Goal: Task Accomplishment & Management: Use online tool/utility

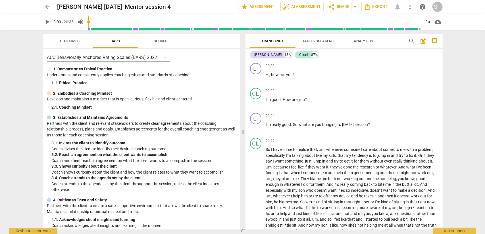
drag, startPoint x: 0, startPoint y: 0, endPoint x: 48, endPoint y: 6, distance: 48.6
click at [48, 6] on span "arrow_back" at bounding box center [47, 6] width 7 height 7
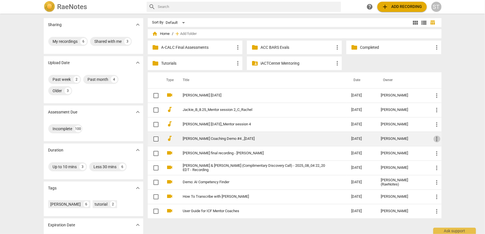
click at [436, 140] on span "more_vert" at bounding box center [436, 139] width 7 height 7
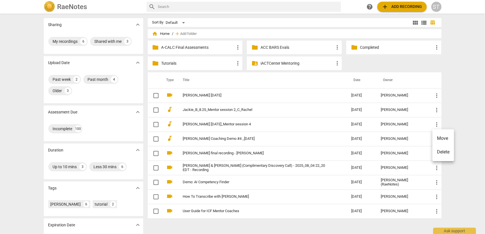
click at [246, 154] on div at bounding box center [242, 117] width 485 height 234
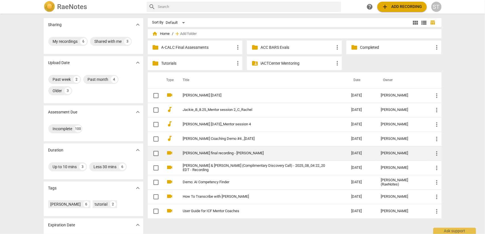
click at [246, 152] on link "[PERSON_NAME] final recording - [PERSON_NAME]" at bounding box center [257, 153] width 148 height 4
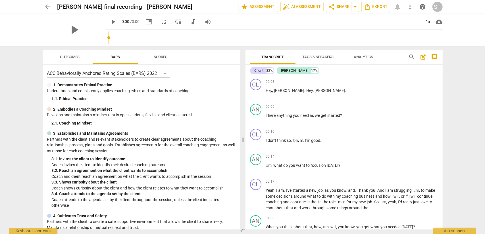
click at [164, 74] on icon at bounding box center [165, 74] width 6 height 6
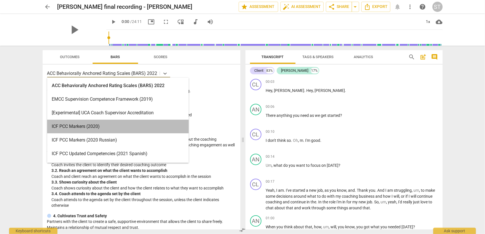
click at [154, 126] on div "ICF PCC Markers (2020)" at bounding box center [117, 127] width 141 height 14
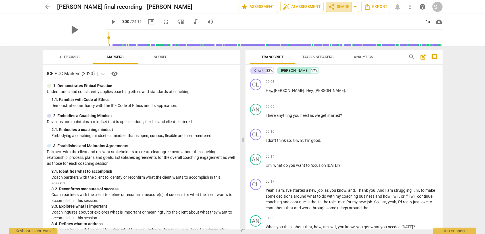
click at [349, 6] on span "share Share" at bounding box center [338, 6] width 21 height 7
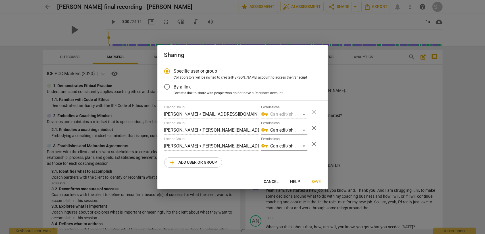
click at [313, 145] on span "close" at bounding box center [314, 144] width 7 height 7
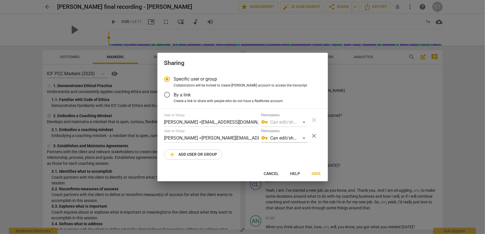
click at [316, 174] on span "Save" at bounding box center [315, 174] width 9 height 6
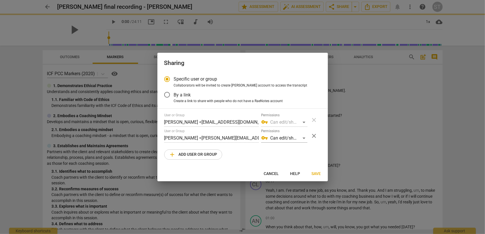
radio input "false"
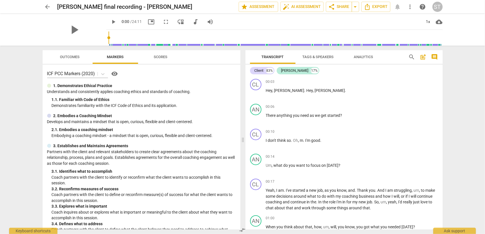
click at [48, 6] on span "arrow_back" at bounding box center [47, 6] width 7 height 7
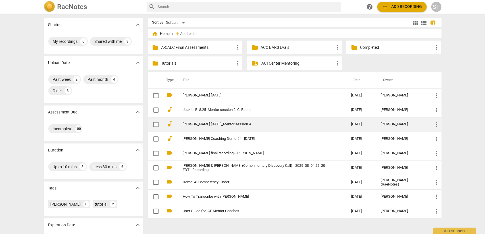
click at [240, 126] on td "[PERSON_NAME] [DATE]_Mentor session 4" at bounding box center [261, 124] width 171 height 14
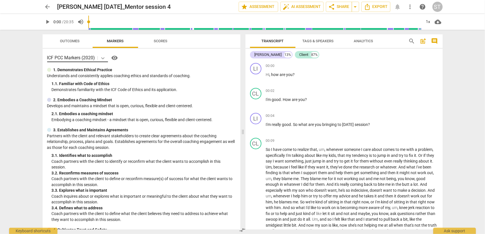
click at [103, 58] on icon at bounding box center [102, 58] width 3 height 2
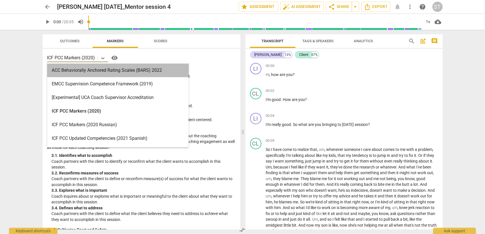
click at [101, 69] on div "ACC Behaviorally Anchored Rating Scales (BARS) 2022" at bounding box center [117, 71] width 141 height 14
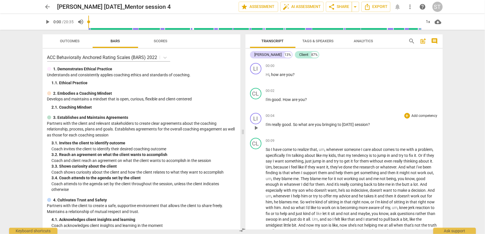
click at [423, 115] on p "Add competency" at bounding box center [424, 116] width 27 height 5
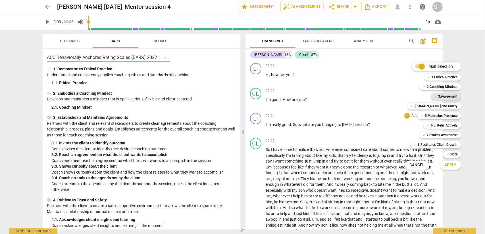
click at [447, 97] on b "3.Agreement" at bounding box center [447, 96] width 19 height 7
click at [457, 163] on button "Apply" at bounding box center [450, 165] width 21 height 10
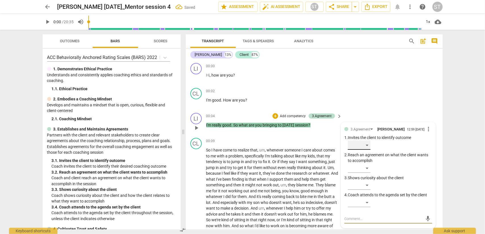
click at [366, 147] on div "​" at bounding box center [359, 145] width 23 height 9
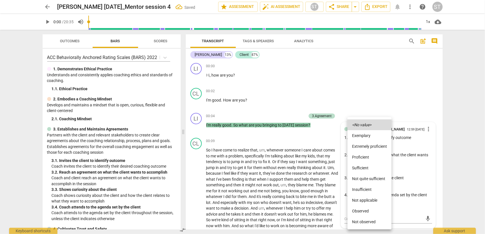
click at [365, 157] on li "Proficient" at bounding box center [369, 157] width 44 height 11
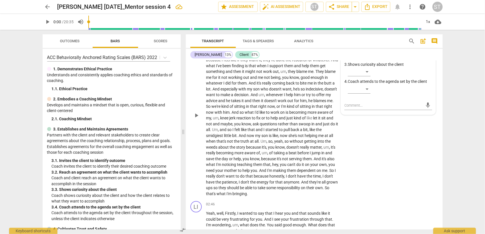
scroll to position [170, 0]
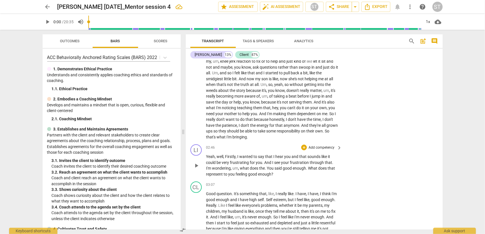
click at [317, 147] on p "Add competency" at bounding box center [321, 147] width 27 height 5
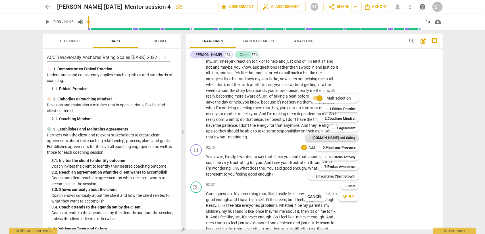
click at [350, 138] on b "[DOMAIN_NAME] and Safety" at bounding box center [333, 138] width 43 height 7
click at [316, 201] on button "Cancel" at bounding box center [315, 197] width 24 height 10
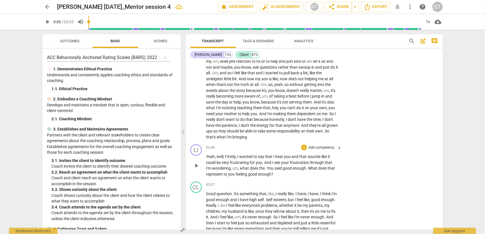
click at [319, 147] on p "Add competency" at bounding box center [321, 147] width 27 height 5
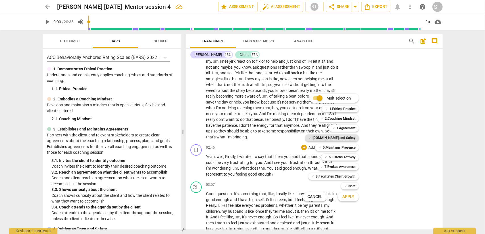
click at [353, 141] on b "[DOMAIN_NAME] and Safety" at bounding box center [333, 138] width 43 height 7
click at [352, 147] on b "5.Maintains Presence" at bounding box center [339, 147] width 33 height 7
click at [351, 165] on b "7.Evokes Awareness" at bounding box center [339, 167] width 31 height 7
click at [352, 200] on span "Apply" at bounding box center [348, 197] width 12 height 6
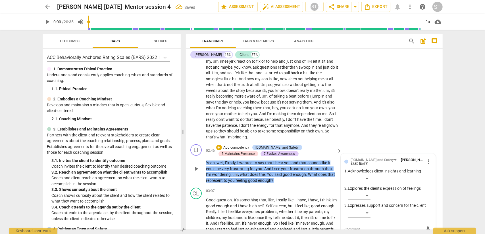
scroll to position [172, 0]
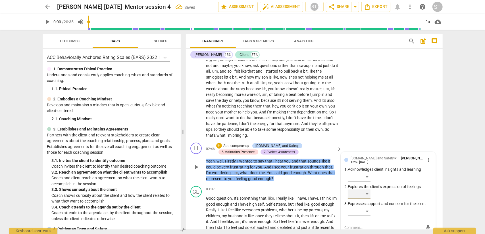
click at [366, 195] on div "​" at bounding box center [359, 194] width 23 height 9
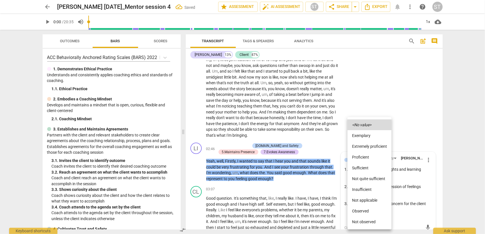
click at [369, 158] on li "Proficient" at bounding box center [369, 157] width 44 height 11
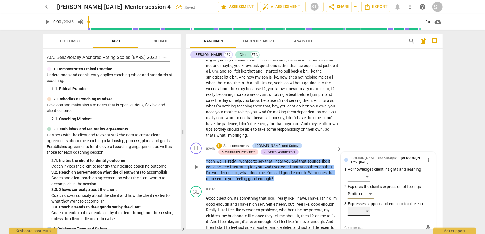
click at [365, 214] on div "​" at bounding box center [359, 211] width 23 height 9
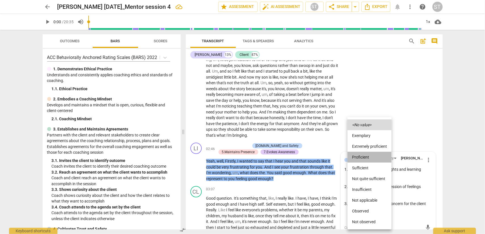
click at [369, 160] on li "Proficient" at bounding box center [369, 157] width 44 height 11
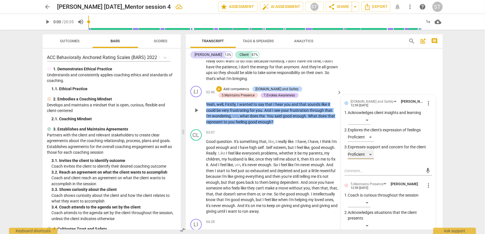
scroll to position [257, 0]
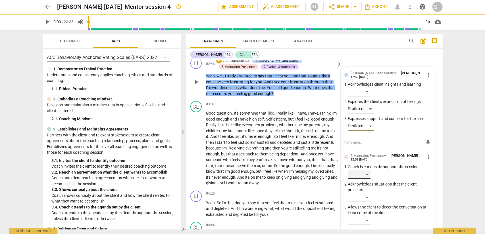
click at [366, 178] on div "​" at bounding box center [359, 174] width 23 height 9
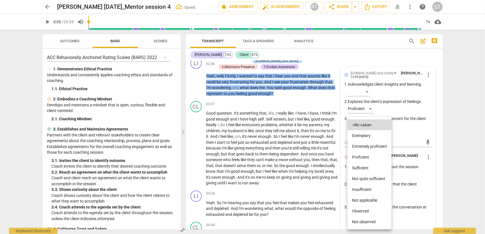
drag, startPoint x: 367, startPoint y: 159, endPoint x: 367, endPoint y: 164, distance: 4.9
click at [367, 160] on li "Proficient" at bounding box center [369, 157] width 44 height 11
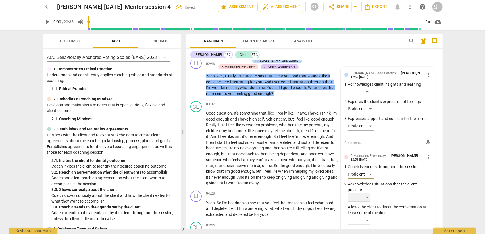
click at [366, 198] on div "​" at bounding box center [359, 197] width 23 height 9
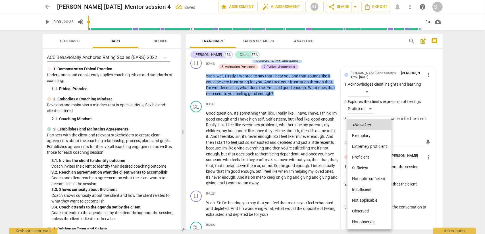
click at [369, 159] on li "Proficient" at bounding box center [369, 157] width 44 height 11
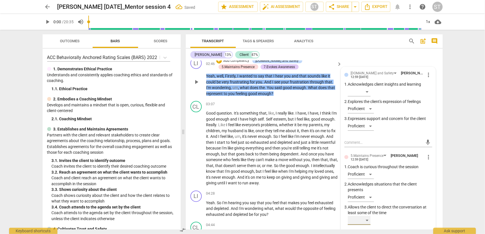
click at [364, 220] on div "​" at bounding box center [359, 220] width 23 height 9
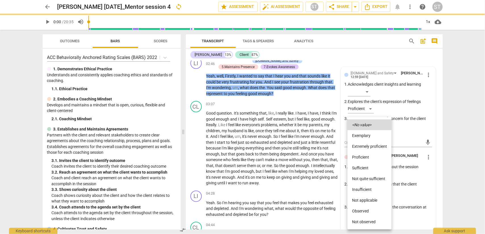
click at [367, 157] on li "Proficient" at bounding box center [369, 157] width 44 height 11
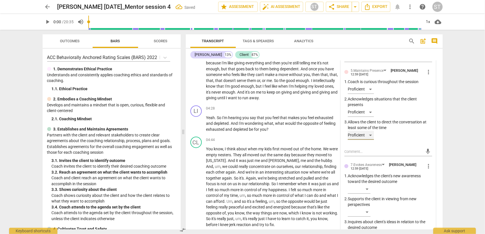
scroll to position [371, 0]
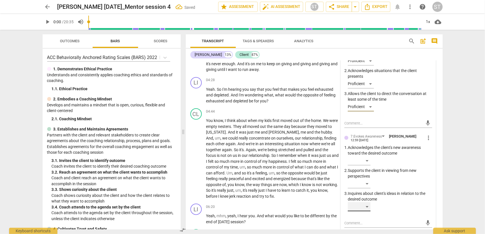
click at [370, 205] on div "​" at bounding box center [359, 206] width 23 height 9
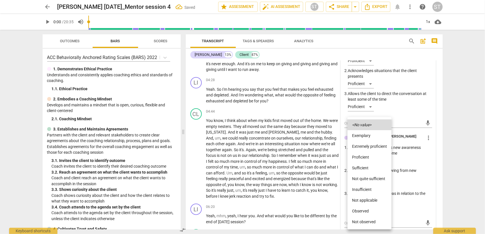
click at [369, 159] on li "Proficient" at bounding box center [369, 157] width 44 height 11
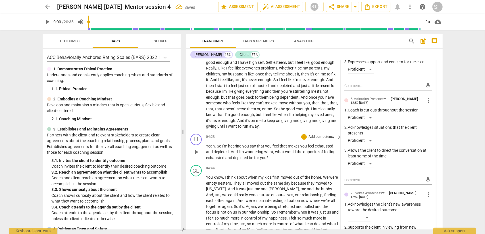
scroll to position [286, 0]
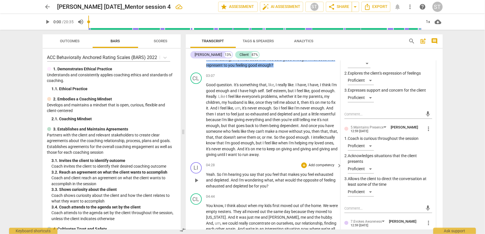
click at [318, 163] on p "Add competency" at bounding box center [321, 165] width 27 height 5
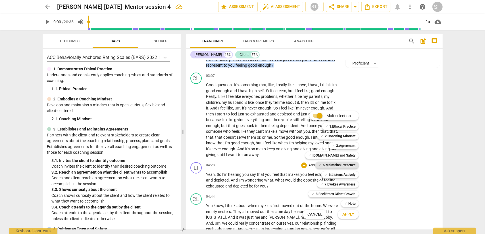
click at [330, 165] on b "5.Maintains Presence" at bounding box center [339, 165] width 33 height 7
click at [332, 175] on b "6.Listens Actively" at bounding box center [342, 175] width 27 height 7
click at [334, 185] on b "7.Evokes Awareness" at bounding box center [339, 184] width 31 height 7
click at [348, 214] on span "Apply" at bounding box center [348, 215] width 12 height 6
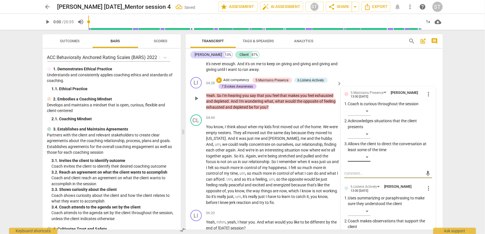
scroll to position [314, 0]
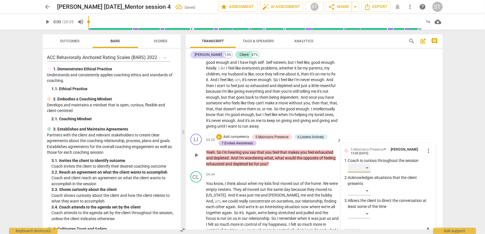
click at [368, 171] on div "​" at bounding box center [359, 168] width 23 height 9
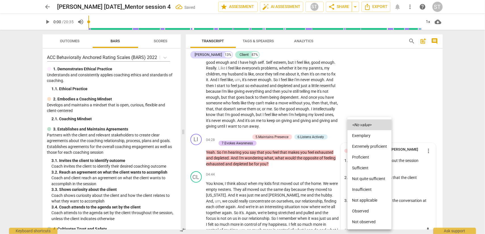
click at [367, 157] on li "Proficient" at bounding box center [369, 157] width 44 height 11
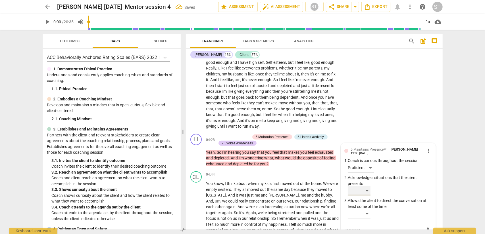
click at [363, 188] on div "​" at bounding box center [359, 191] width 23 height 9
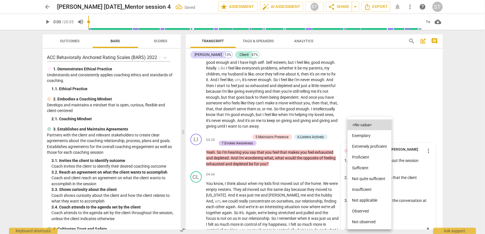
click at [362, 156] on li "Proficient" at bounding box center [369, 157] width 44 height 11
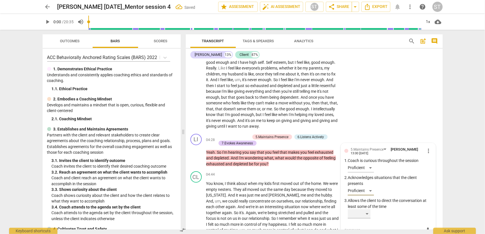
click at [361, 215] on div "​" at bounding box center [359, 214] width 23 height 9
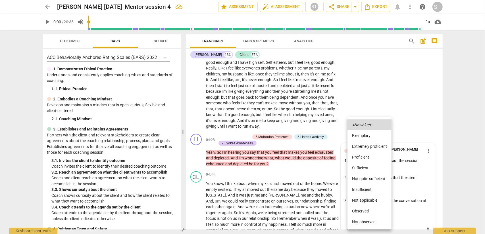
drag, startPoint x: 363, startPoint y: 156, endPoint x: 351, endPoint y: 204, distance: 49.7
click at [363, 157] on li "Proficient" at bounding box center [369, 157] width 44 height 11
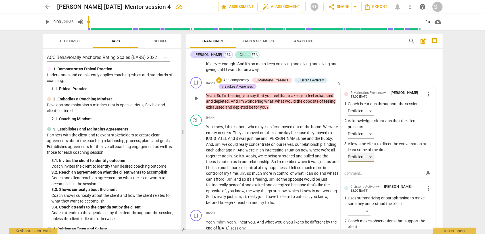
scroll to position [399, 0]
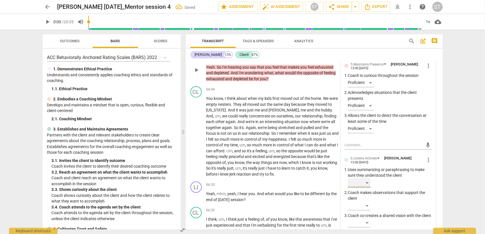
click at [366, 186] on div "​" at bounding box center [359, 183] width 23 height 9
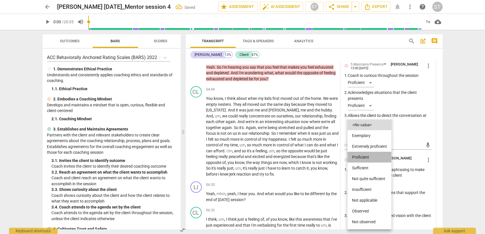
click at [372, 157] on li "Proficient" at bounding box center [369, 157] width 44 height 11
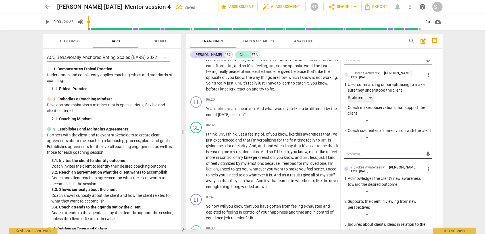
scroll to position [513, 0]
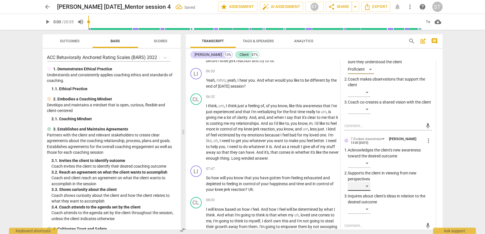
click at [363, 191] on div "​" at bounding box center [359, 186] width 23 height 9
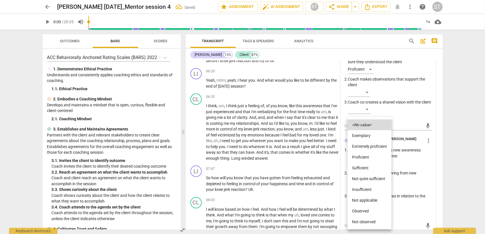
click at [365, 156] on li "Proficient" at bounding box center [369, 157] width 44 height 11
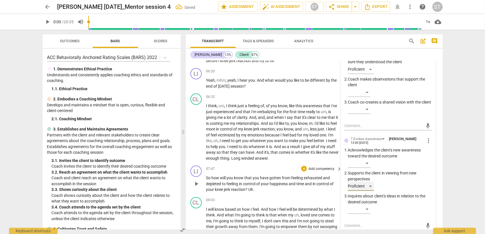
scroll to position [399, 0]
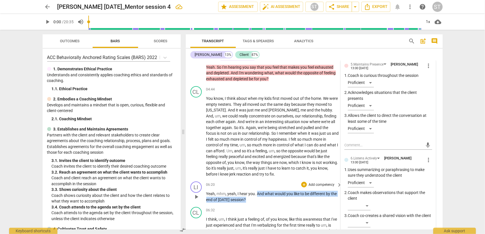
drag, startPoint x: 257, startPoint y: 193, endPoint x: 273, endPoint y: 204, distance: 19.8
click at [273, 204] on div "LI play_arrow pause 06:20 + Add competency keyboard_arrow_right Yeah , mhm , ye…" at bounding box center [314, 192] width 257 height 26
click at [251, 193] on div "+" at bounding box center [253, 193] width 6 height 6
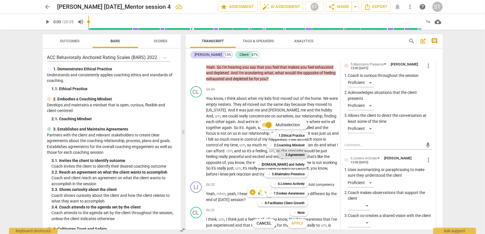
click at [292, 154] on b "3.Agreement" at bounding box center [294, 155] width 19 height 7
click at [297, 223] on span "Apply" at bounding box center [297, 224] width 12 height 6
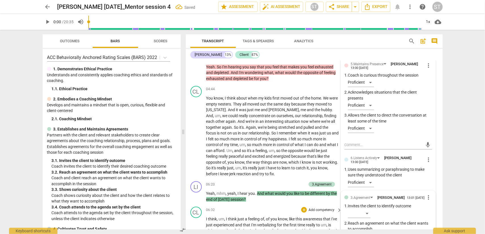
scroll to position [371, 0]
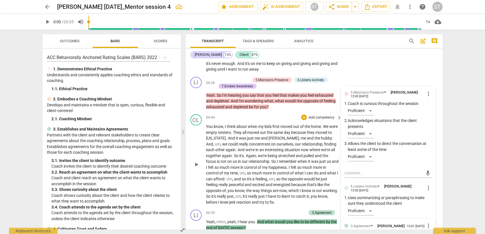
click at [288, 202] on p "You know , I think about when my kids first moved out of the home . We were emp…" at bounding box center [272, 164] width 133 height 81
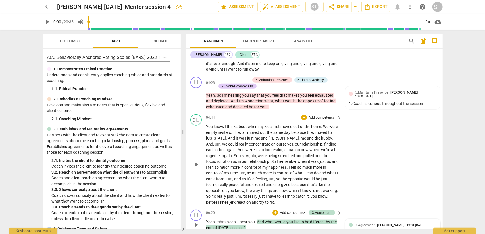
click at [363, 227] on span "3.Agreement" at bounding box center [365, 225] width 20 height 4
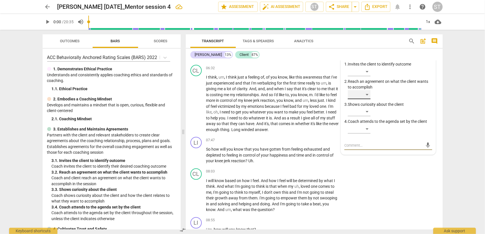
click at [369, 96] on div "​" at bounding box center [359, 94] width 23 height 9
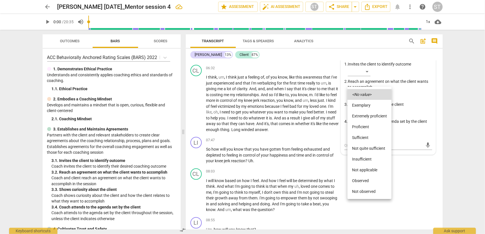
click at [361, 127] on li "Proficient" at bounding box center [369, 127] width 44 height 11
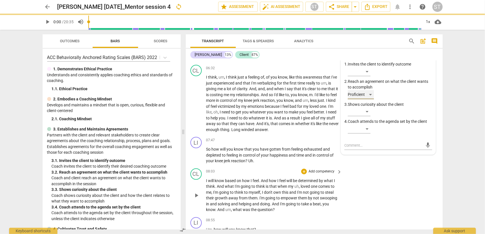
scroll to position [513, 0]
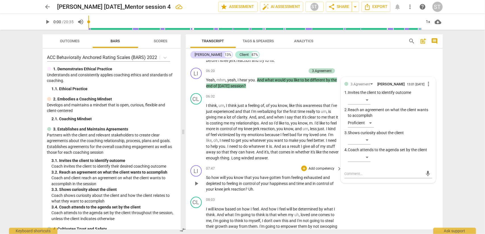
click at [314, 170] on p "Add competency" at bounding box center [321, 168] width 27 height 5
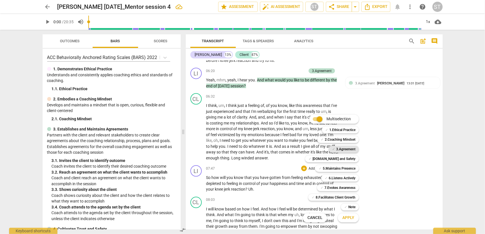
click at [352, 150] on b "3.Agreement" at bounding box center [345, 149] width 19 height 7
click at [348, 218] on span "Apply" at bounding box center [348, 218] width 12 height 6
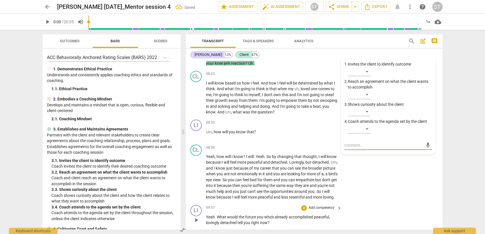
scroll to position [582, 0]
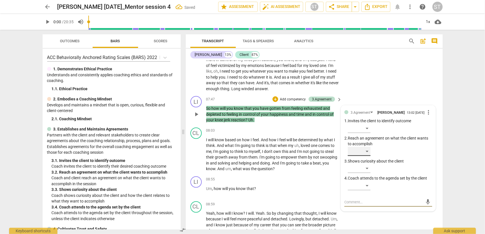
click at [368, 152] on div "​" at bounding box center [359, 151] width 23 height 9
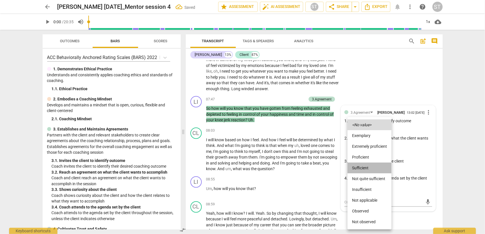
click at [365, 168] on li "Sufficient" at bounding box center [369, 168] width 44 height 11
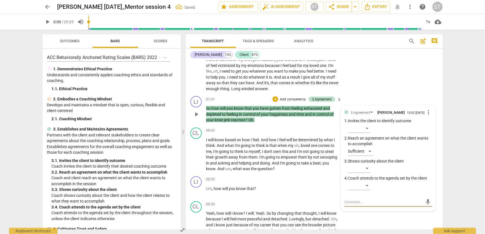
click at [356, 200] on textarea at bounding box center [383, 202] width 79 height 5
type textarea "H"
type textarea "Ho"
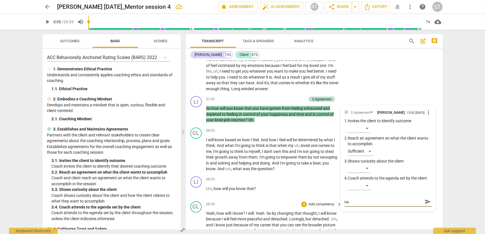
type textarea "How"
type textarea "How w"
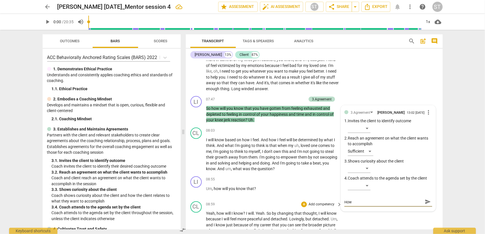
type textarea "How w"
type textarea "How wi"
type textarea "How wil"
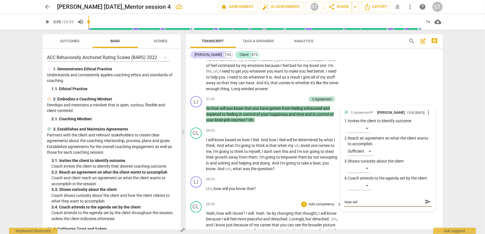
type textarea "How will"
type textarea "How will y"
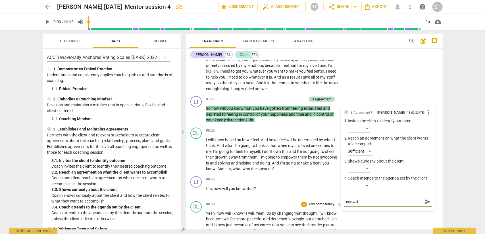
type textarea "How will y"
type textarea "How will yo"
type textarea "How will you"
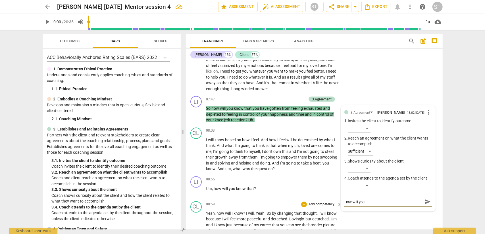
type textarea "How will you"
type textarea "How will you k"
type textarea "How will you kn"
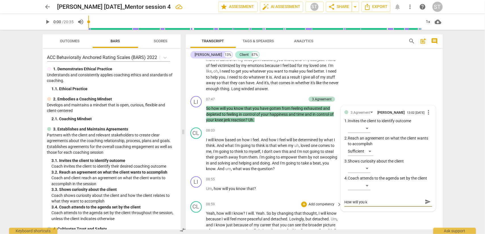
type textarea "How will you kn"
type textarea "How will you kno"
type textarea "How will you know"
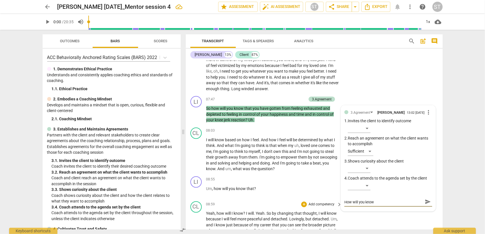
type textarea "How will you know"
type textarea "How will you know b"
type textarea "How will you know by"
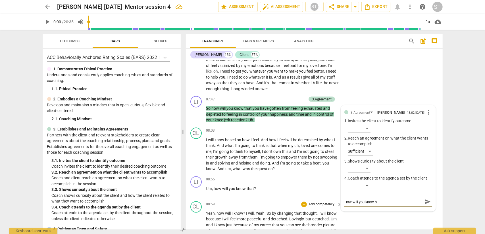
type textarea "How will you know by"
type textarea "How will you know by t"
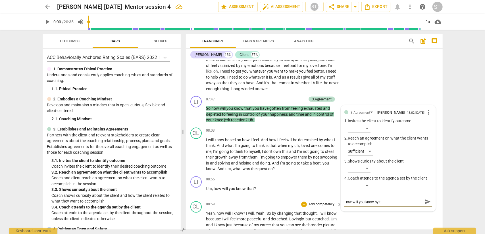
type textarea "How will you know by th"
type textarea "How will you know by the"
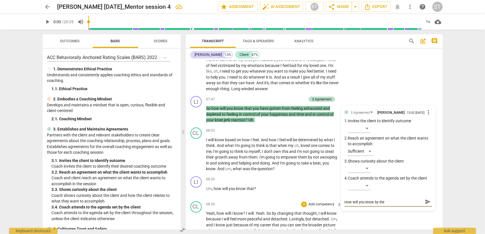
type textarea "How will you know by the"
type textarea "How will you know by the e"
type textarea "How will you know by the en"
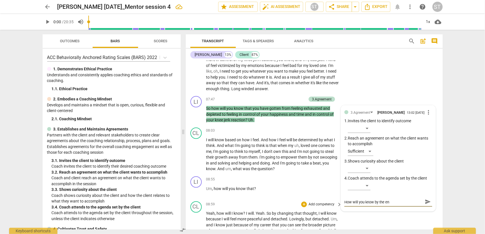
type textarea "How will you know by the end"
type textarea "How will you know by the end o"
type textarea "How will you know by the end of"
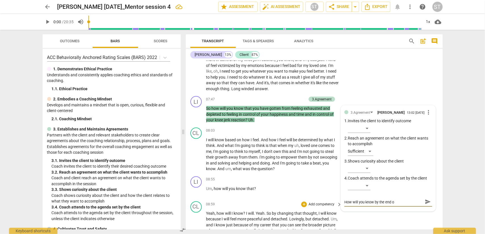
type textarea "How will you know by the end of"
type textarea "How will you know by the end of o"
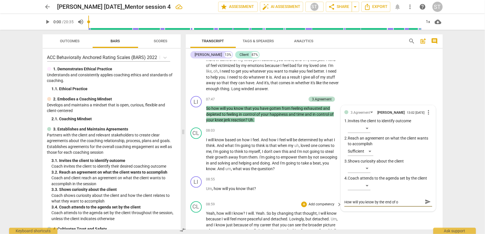
type textarea "How will you know by the end of ou"
type textarea "How will you know by the end of our"
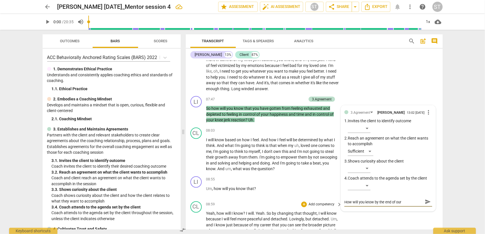
type textarea "How will you know by the end of our"
type textarea "How will you know by the end of our s"
type textarea "How will you know by the end of our se"
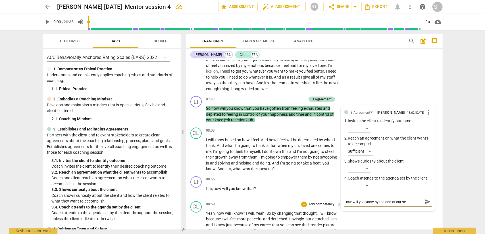
type textarea "How will you know by the end of our ses"
type textarea "How will you know by the end of our sess"
type textarea "How will you know by the end of our sessi"
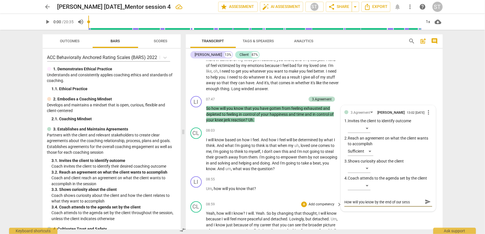
type textarea "How will you know by the end of our sessi"
type textarea "How will you know by the end of our sessio"
type textarea "How will you know by the end of our session"
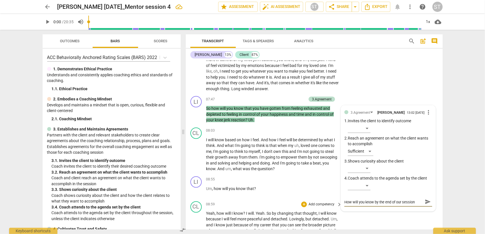
type textarea "How will you know by the end of our session"
type textarea "How will you know by the end of our session t"
type textarea "How will you know by the end of our session to"
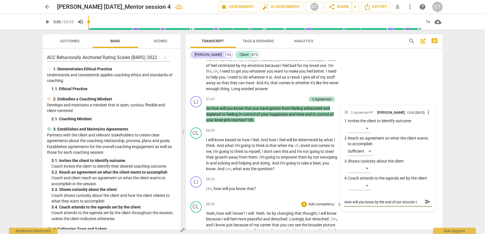
type textarea "How will you know by the end of our session to"
type textarea "How will you know by the end of our session [PERSON_NAME]"
type textarea "How will you know by the end of our session toda"
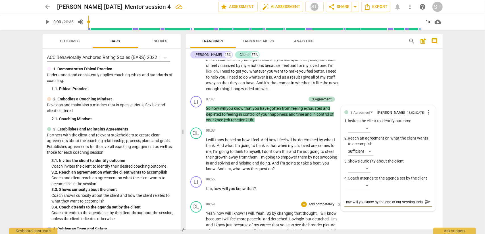
scroll to position [5, 0]
type textarea "How will you know by the end of our session [DATE]"
type textarea "How will you know by the end of our session [DATE]."
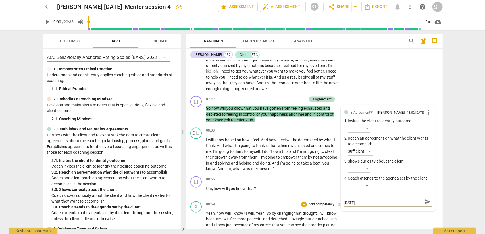
type textarea "How will you know by the end of our session [DATE].."
type textarea "How will you know by the end of our session [DATE]..."
click at [427, 201] on span "send" at bounding box center [427, 202] width 6 height 6
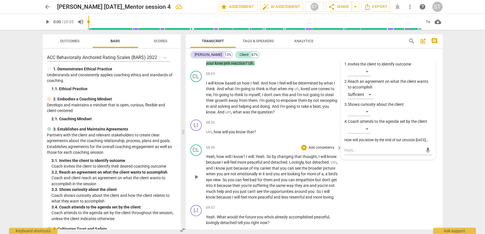
scroll to position [668, 0]
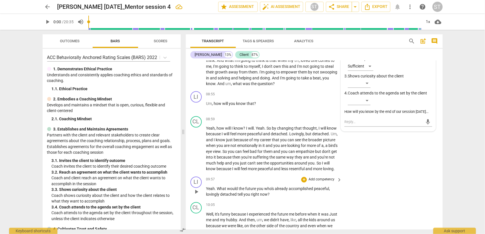
click at [319, 183] on p "Add competency" at bounding box center [321, 179] width 27 height 5
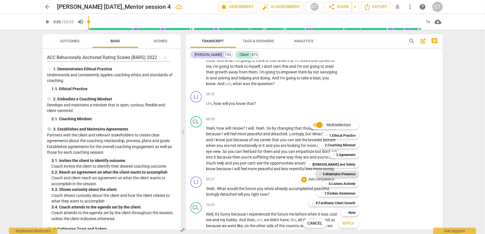
click at [332, 175] on b "5.Maintains Presence" at bounding box center [339, 174] width 33 height 7
click at [332, 182] on b "6.Listens Actively" at bounding box center [342, 184] width 27 height 7
click at [333, 193] on b "7.Evokes Awareness" at bounding box center [339, 193] width 31 height 7
click at [346, 223] on span "Apply" at bounding box center [348, 224] width 12 height 6
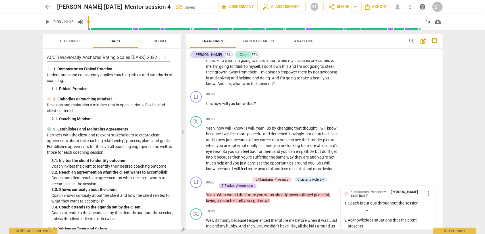
scroll to position [801, 0]
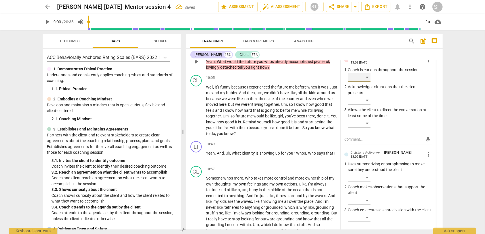
click at [369, 82] on div "​" at bounding box center [359, 77] width 23 height 9
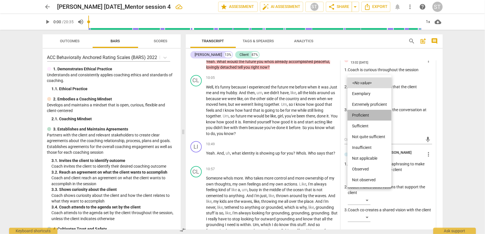
click at [369, 115] on li "Proficient" at bounding box center [369, 115] width 44 height 11
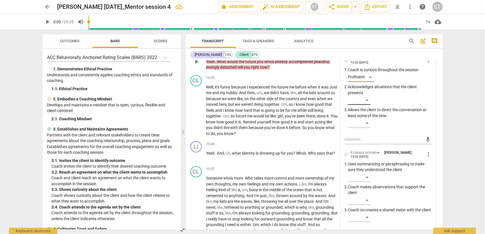
drag, startPoint x: 369, startPoint y: 101, endPoint x: 368, endPoint y: 104, distance: 3.4
click at [369, 96] on p "Acknowledges situations that the client presents" at bounding box center [390, 90] width 84 height 12
click at [367, 105] on div "​" at bounding box center [359, 100] width 23 height 9
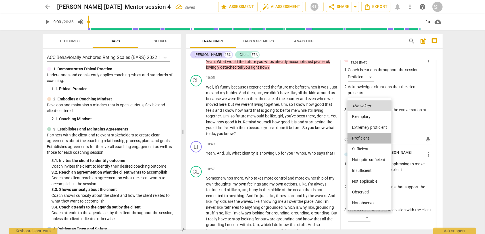
click at [365, 137] on li "Proficient" at bounding box center [369, 138] width 44 height 11
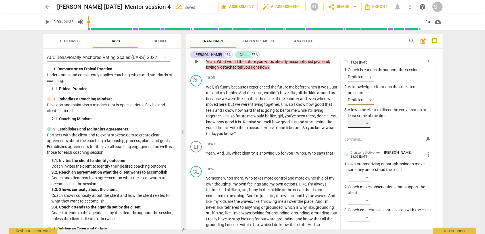
click at [365, 128] on div "​" at bounding box center [359, 123] width 23 height 9
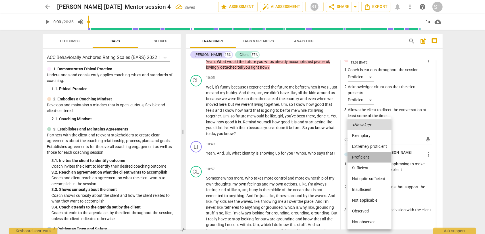
click at [365, 153] on li "Proficient" at bounding box center [369, 157] width 44 height 11
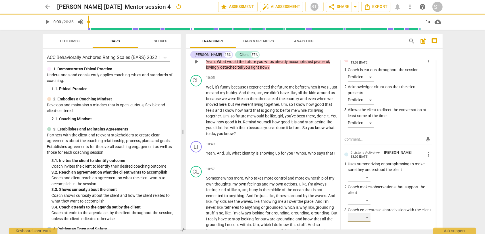
click at [367, 222] on div "​" at bounding box center [359, 217] width 23 height 9
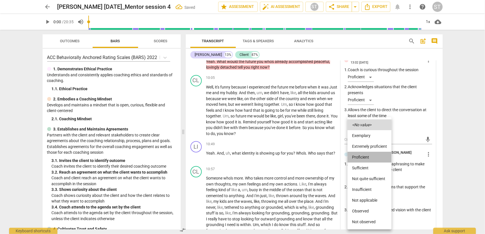
click at [365, 159] on li "Proficient" at bounding box center [369, 157] width 44 height 11
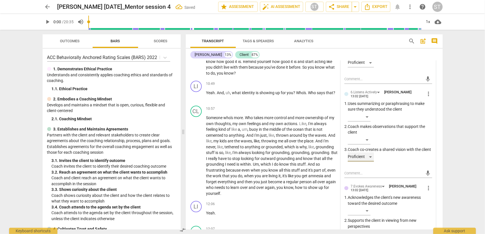
scroll to position [919, 0]
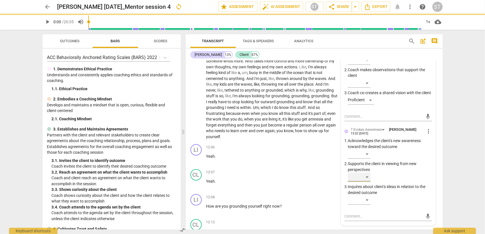
click at [366, 182] on div "​" at bounding box center [359, 177] width 23 height 9
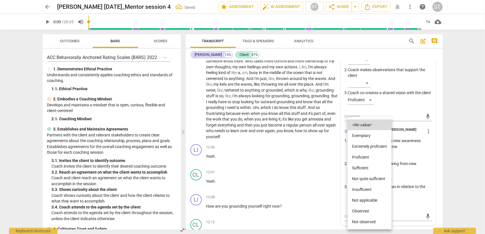
click at [365, 155] on li "Proficient" at bounding box center [369, 157] width 44 height 11
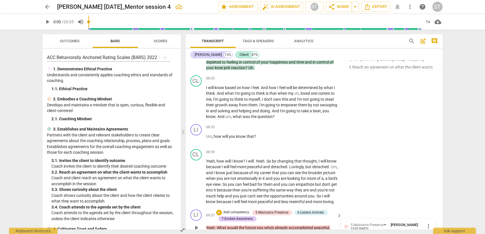
scroll to position [606, 0]
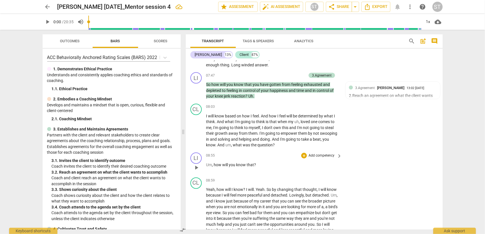
click at [314, 156] on p "Add competency" at bounding box center [321, 155] width 27 height 5
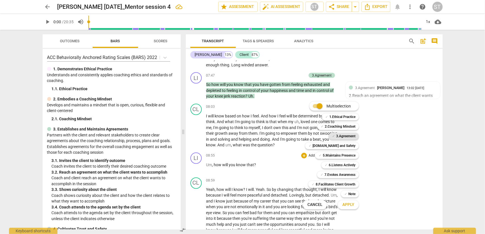
click at [344, 136] on b "3.Agreement" at bounding box center [345, 136] width 19 height 7
click at [351, 206] on span "Apply" at bounding box center [348, 205] width 12 height 6
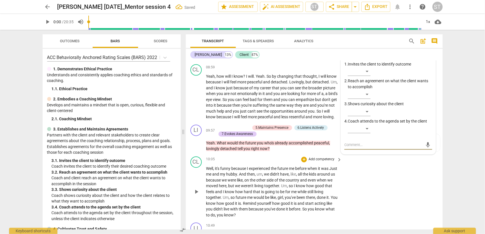
scroll to position [691, 0]
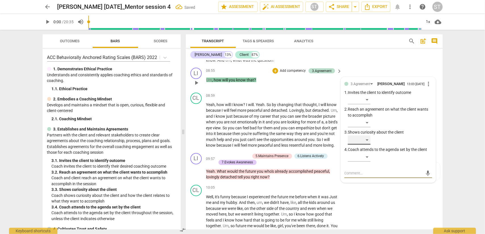
click at [366, 138] on div "​" at bounding box center [359, 140] width 23 height 9
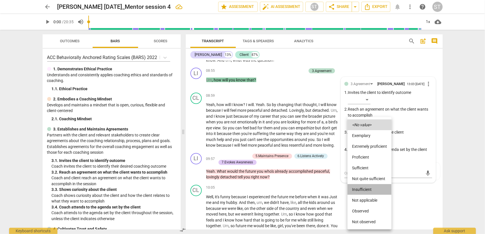
click at [366, 188] on li "Insufficient" at bounding box center [369, 189] width 44 height 11
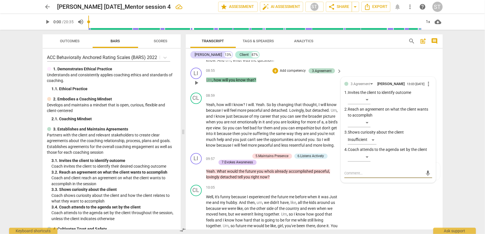
click at [351, 173] on textarea at bounding box center [383, 173] width 79 height 5
type textarea "S"
type textarea "Si"
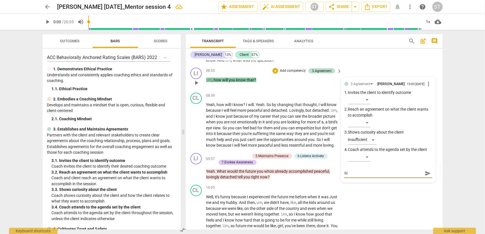
type textarea "Sig"
type textarea "Sign"
type textarea "Signi"
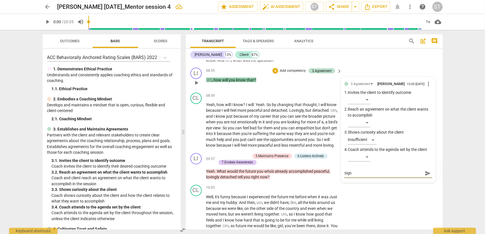
type textarea "Signi"
type textarea "Signig"
type textarea "Signi"
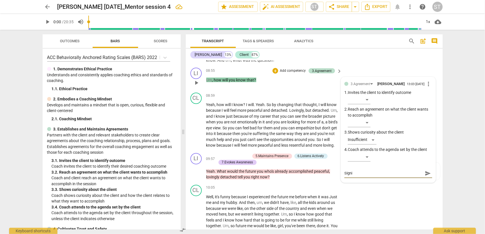
type textarea "Signif"
type textarea "Signifi"
type textarea "Signific"
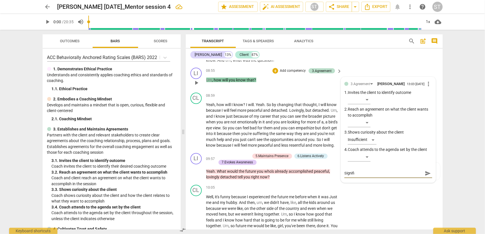
type textarea "Signific"
type textarea "Significa"
type textarea "Significan"
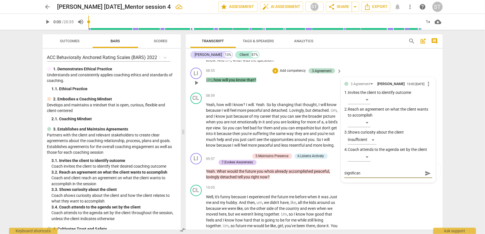
type textarea "Significanc"
type textarea "Significance"
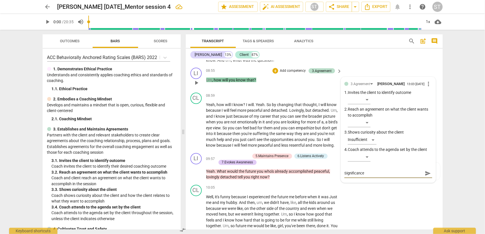
type textarea "Significance"
type textarea "Significance o"
type textarea "Significance of"
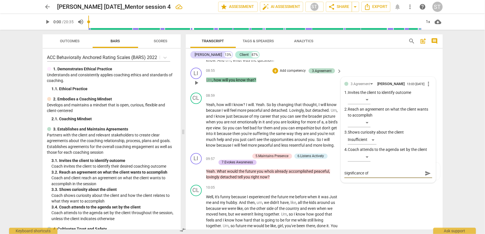
type textarea "Significance of"
type textarea "Significance of c"
type textarea "Significance of cl"
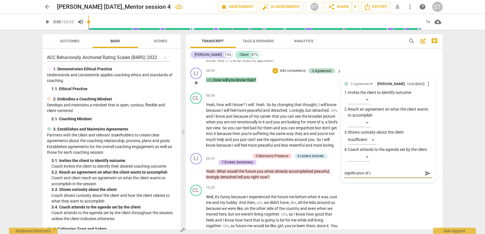
type textarea "Significance of cl"
type textarea "Significance of cli"
type textarea "Significance of clie"
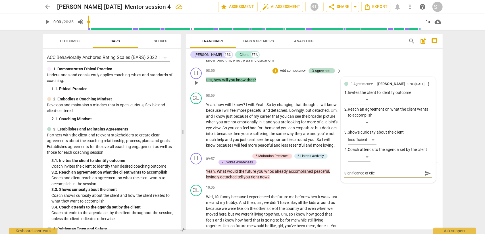
type textarea "Significance of clien"
type textarea "Significance of client"
type textarea "Significance of client'"
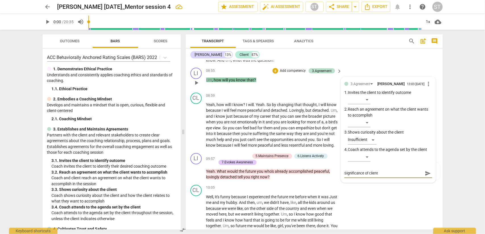
type textarea "Significance of client'"
type textarea "Significance of client's"
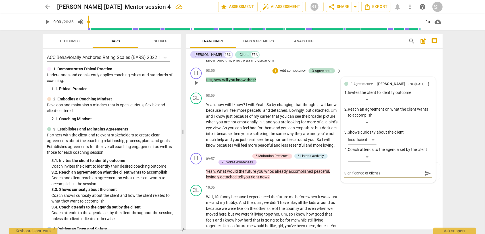
type textarea "Significance of client's t"
type textarea "Significance of client's to"
type textarea "Significance of client's top"
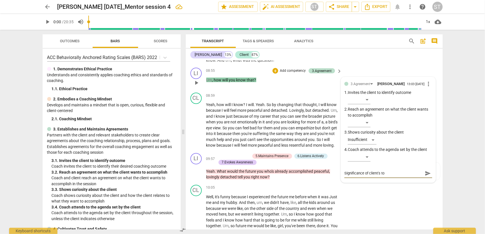
type textarea "Significance of client's top"
type textarea "Significance of client's topi"
type textarea "Significance of client's topic"
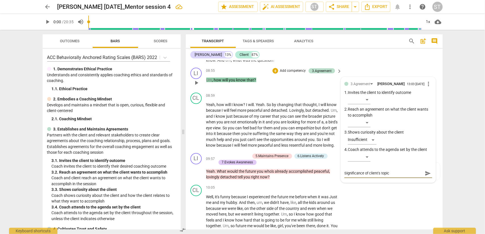
type textarea "Significance of client's topic"
type textarea "Significance of client's topic w"
type textarea "Significance of client's topic wa"
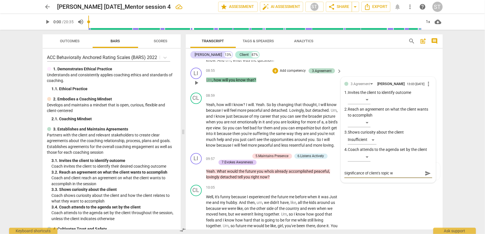
type textarea "Significance of client's topic wa"
type textarea "Significance of client's topic was"
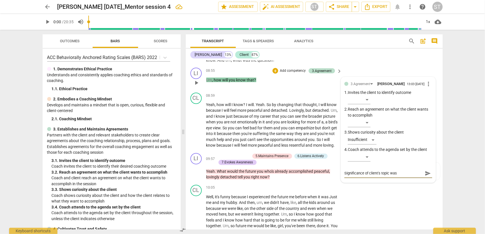
type textarea "Significance of client's topic was s"
type textarea "Significance of client's topic was sk"
type textarea "Significance of client's topic was ski"
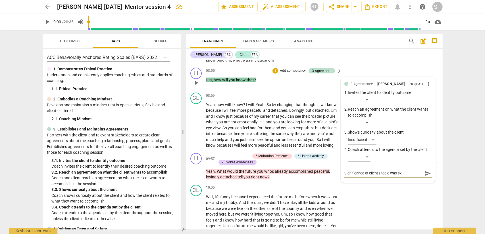
type textarea "Significance of client's topic was ski"
type textarea "Significance of client's topic was skip"
type textarea "Significance of client's topic was skipp"
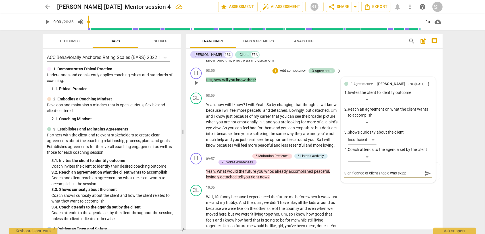
type textarea "Significance of client's topic was skippe"
type textarea "Significance of client's topic was skipped"
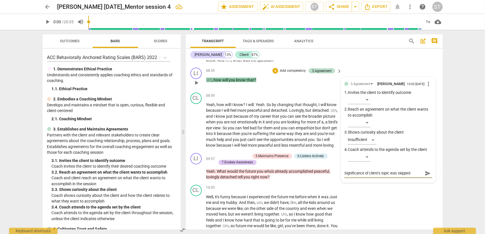
type textarea "Significance of client's topic was skipped"
type textarea "Significance of client's topic was skipped o"
type textarea "Significance of client's topic was skipped ov"
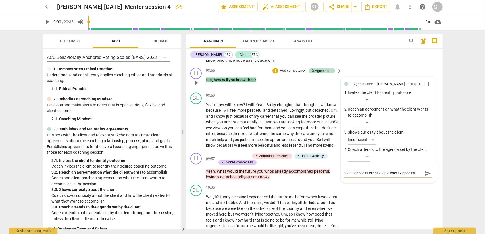
type textarea "Significance of client's topic was skipped ove"
click at [425, 174] on span "send" at bounding box center [427, 174] width 6 height 6
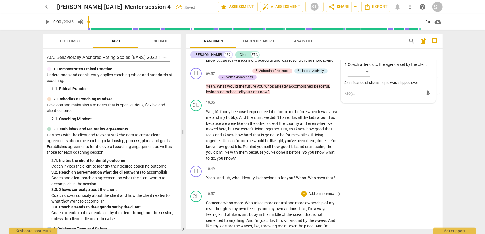
scroll to position [805, 0]
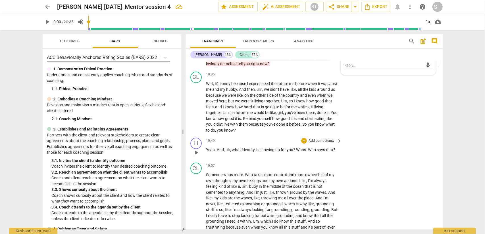
click at [328, 144] on p "Add competency" at bounding box center [321, 141] width 27 height 5
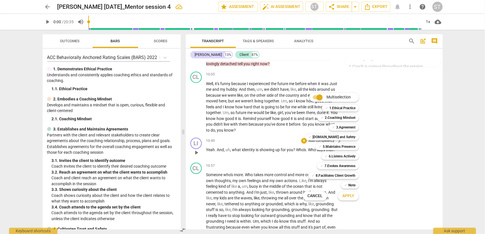
click at [328, 146] on b "5.Maintains Presence" at bounding box center [339, 146] width 33 height 7
click at [337, 159] on b "6.Listens Actively" at bounding box center [342, 156] width 27 height 7
click at [341, 168] on b "7.Evokes Awareness" at bounding box center [339, 166] width 31 height 7
click at [346, 197] on span "Apply" at bounding box center [348, 196] width 12 height 6
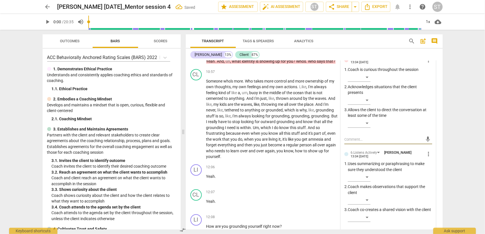
scroll to position [814, 0]
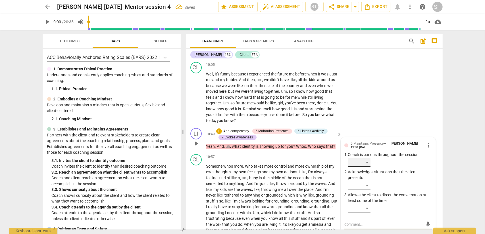
click at [366, 167] on div "​" at bounding box center [359, 162] width 23 height 9
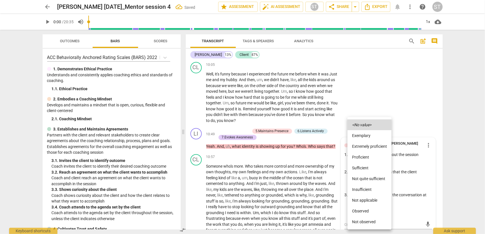
click at [367, 161] on li "Proficient" at bounding box center [369, 157] width 44 height 11
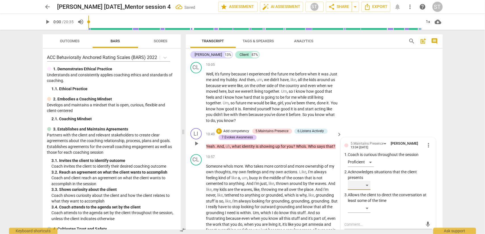
click at [366, 190] on div "​" at bounding box center [359, 185] width 23 height 9
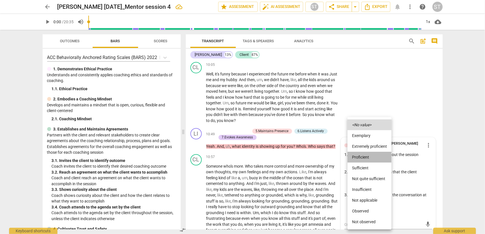
click at [362, 158] on li "Proficient" at bounding box center [369, 157] width 44 height 11
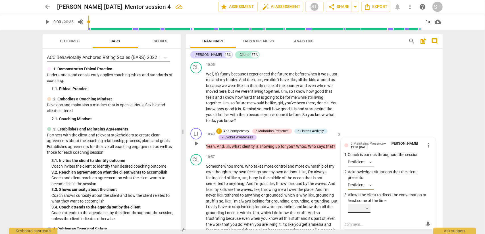
click at [365, 213] on div "​" at bounding box center [359, 208] width 23 height 9
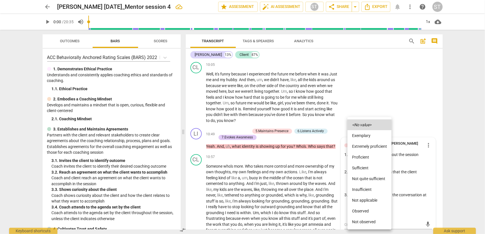
click at [361, 156] on li "Proficient" at bounding box center [369, 157] width 44 height 11
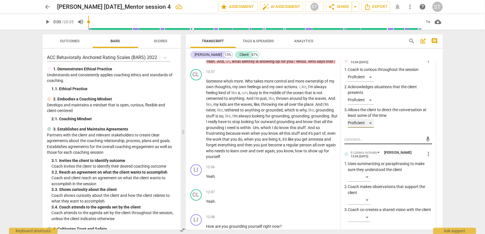
scroll to position [928, 0]
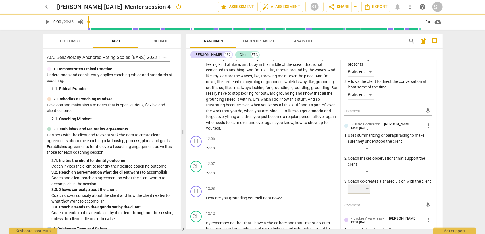
click at [366, 194] on div "​" at bounding box center [359, 189] width 23 height 9
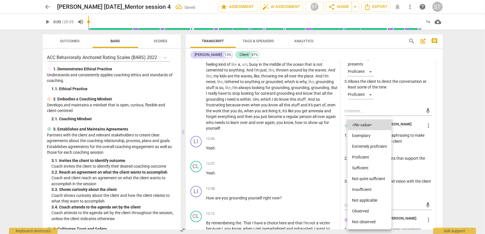
click at [363, 158] on li "Proficient" at bounding box center [369, 157] width 44 height 11
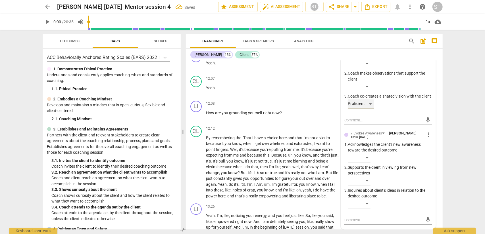
scroll to position [1042, 0]
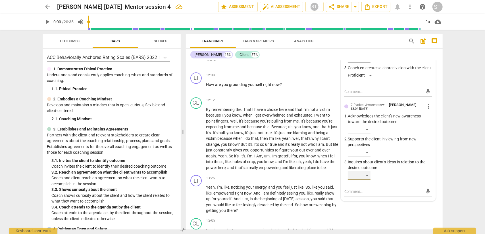
click at [364, 180] on div "​" at bounding box center [359, 175] width 23 height 9
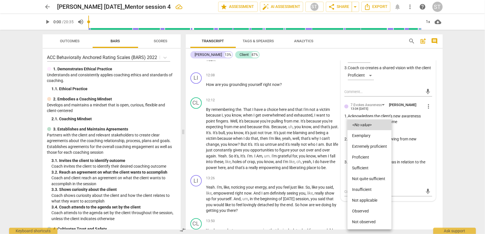
click at [366, 161] on li "Proficient" at bounding box center [369, 157] width 44 height 11
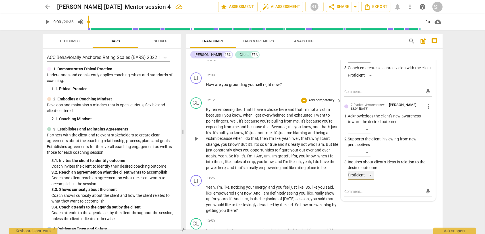
scroll to position [956, 0]
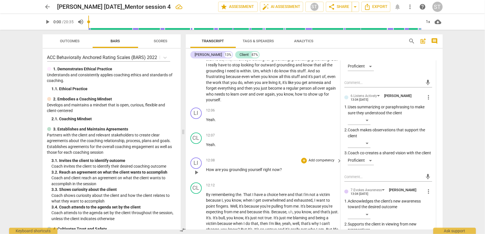
click at [322, 163] on p "Add competency" at bounding box center [321, 160] width 27 height 5
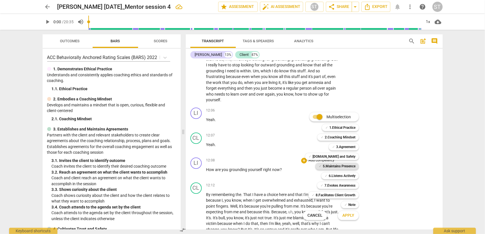
click at [350, 168] on b "5.Maintains Presence" at bounding box center [339, 166] width 33 height 7
click at [349, 184] on b "7.Evokes Awareness" at bounding box center [339, 185] width 31 height 7
click at [348, 214] on span "Apply" at bounding box center [348, 216] width 12 height 6
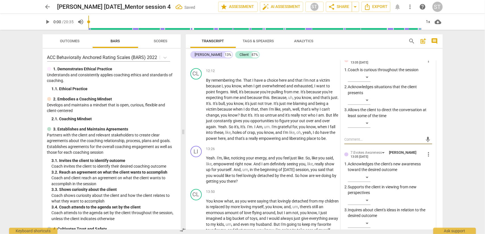
scroll to position [986, 0]
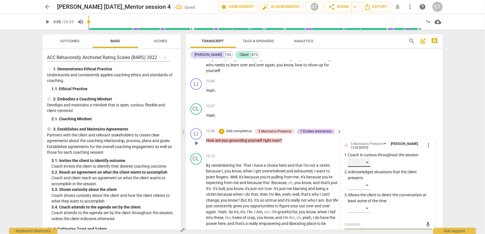
click at [370, 167] on div "​" at bounding box center [359, 162] width 23 height 9
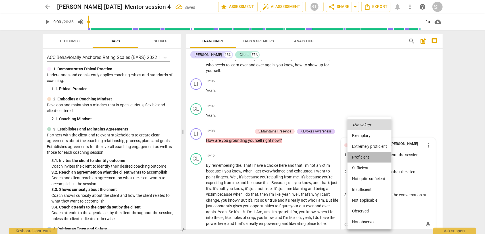
click at [369, 159] on li "Proficient" at bounding box center [369, 157] width 44 height 11
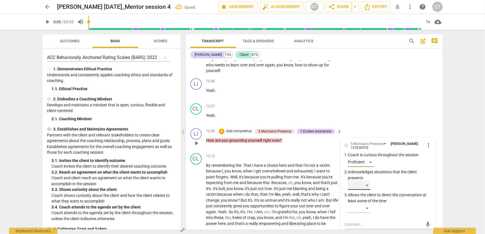
click at [366, 190] on div "​" at bounding box center [359, 185] width 23 height 9
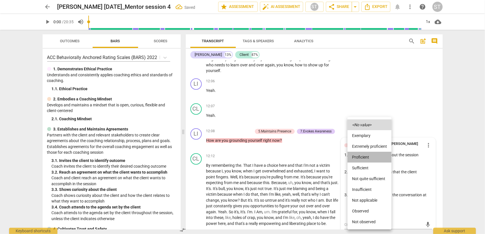
click at [366, 158] on li "Proficient" at bounding box center [369, 157] width 44 height 11
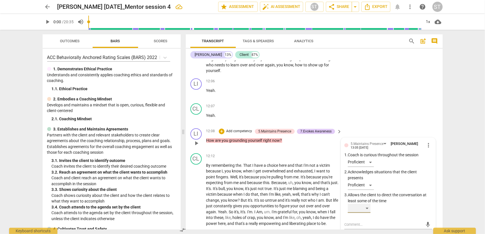
click at [365, 213] on div "​" at bounding box center [359, 208] width 23 height 9
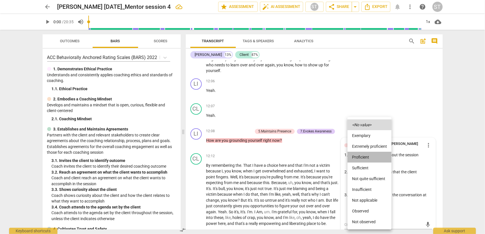
drag, startPoint x: 365, startPoint y: 160, endPoint x: 363, endPoint y: 178, distance: 17.9
click at [365, 162] on li "Proficient" at bounding box center [369, 157] width 44 height 11
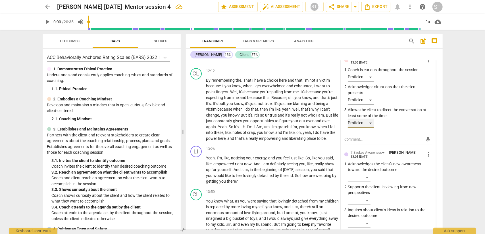
scroll to position [1099, 0]
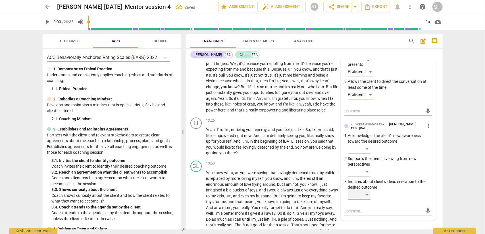
click at [367, 200] on div "​" at bounding box center [359, 195] width 23 height 9
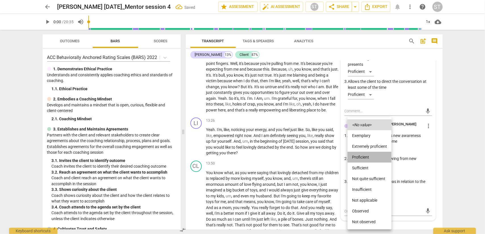
click at [370, 158] on li "Proficient" at bounding box center [369, 157] width 44 height 11
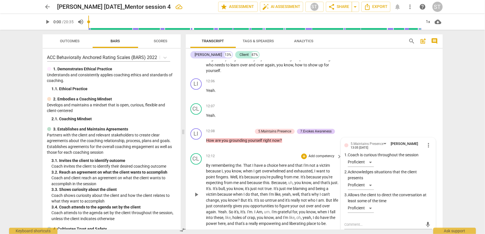
scroll to position [1042, 0]
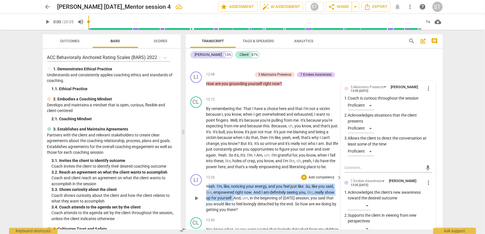
drag, startPoint x: 208, startPoint y: 192, endPoint x: 234, endPoint y: 202, distance: 28.2
click at [234, 202] on p "Yeah . I'm , like , noticing your energy , and you feel just like . So , like y…" at bounding box center [272, 198] width 133 height 29
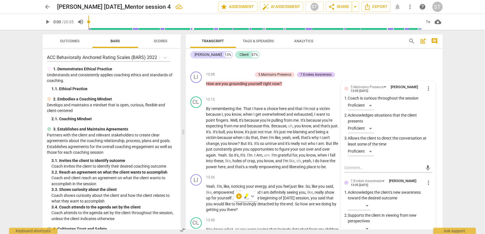
click at [237, 199] on div "+" at bounding box center [239, 197] width 6 height 6
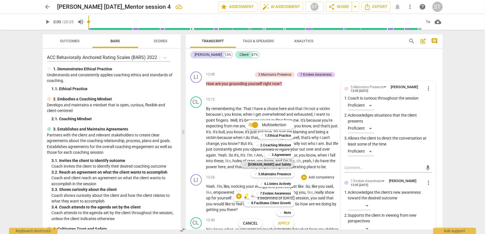
click at [269, 164] on b "[DOMAIN_NAME] and Safety" at bounding box center [269, 164] width 43 height 7
click at [288, 227] on button "Apply" at bounding box center [283, 224] width 21 height 10
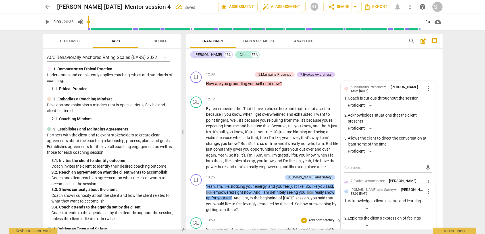
scroll to position [1162, 0]
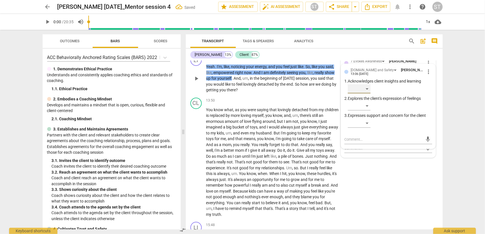
click at [365, 93] on div "​" at bounding box center [359, 88] width 23 height 9
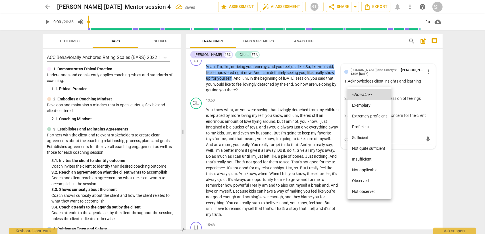
click at [365, 127] on li "Proficient" at bounding box center [369, 127] width 44 height 11
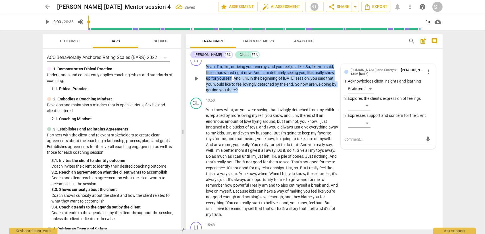
drag, startPoint x: 233, startPoint y: 84, endPoint x: 237, endPoint y: 97, distance: 13.4
click at [237, 93] on p "Yeah . I'm , like , noticing your energy , and you feel just like . So , like y…" at bounding box center [272, 78] width 133 height 29
click at [240, 89] on div "+" at bounding box center [243, 88] width 6 height 6
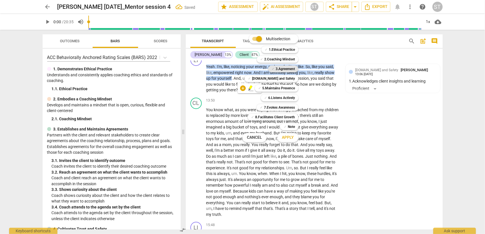
click at [279, 68] on b "3.Agreement" at bounding box center [284, 69] width 19 height 7
click at [281, 137] on button "Apply" at bounding box center [287, 138] width 21 height 10
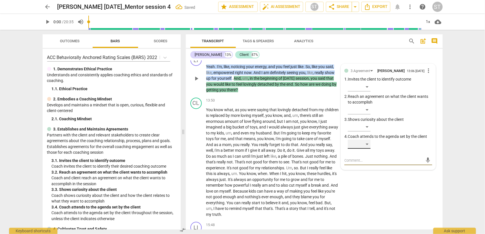
click at [367, 149] on div "​" at bounding box center [359, 144] width 23 height 9
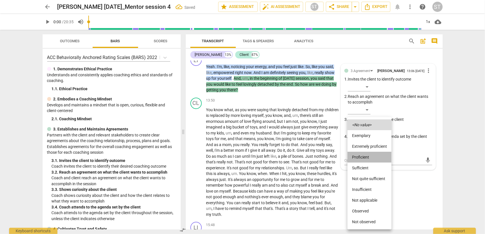
click at [365, 158] on li "Proficient" at bounding box center [369, 157] width 44 height 11
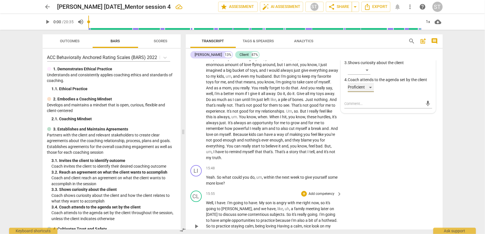
scroll to position [1247, 0]
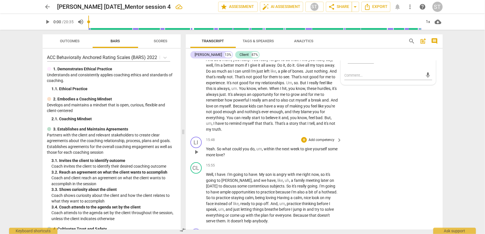
click at [324, 143] on p "Add competency" at bounding box center [321, 140] width 27 height 5
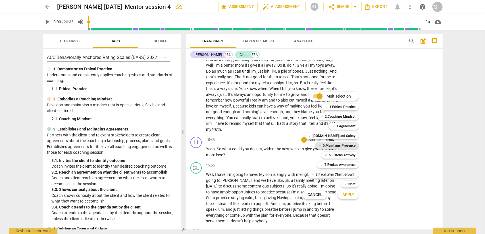
click at [340, 147] on b "5.Maintains Presence" at bounding box center [339, 145] width 33 height 7
click at [340, 154] on b "6.Listens Actively" at bounding box center [342, 155] width 27 height 7
click at [341, 166] on b "7.Evokes Awareness" at bounding box center [339, 165] width 31 height 7
click at [347, 198] on button "Apply" at bounding box center [348, 195] width 21 height 10
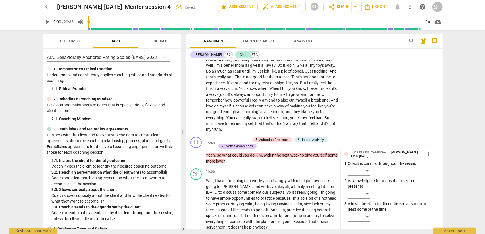
scroll to position [1341, 0]
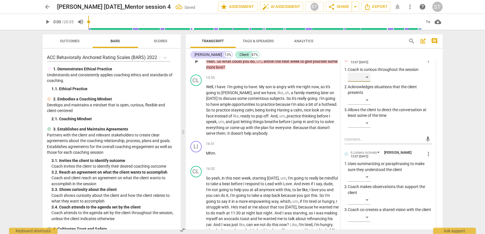
click at [363, 81] on div "​" at bounding box center [359, 77] width 23 height 9
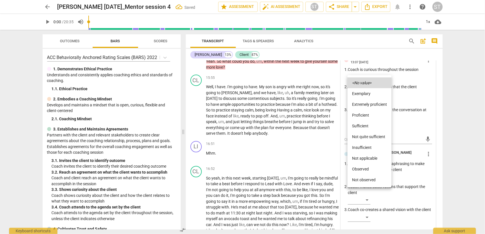
click at [363, 114] on li "Proficient" at bounding box center [369, 115] width 44 height 11
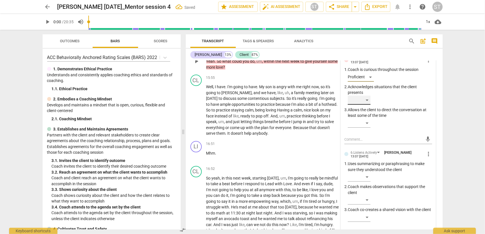
click at [364, 101] on div "​" at bounding box center [359, 100] width 23 height 9
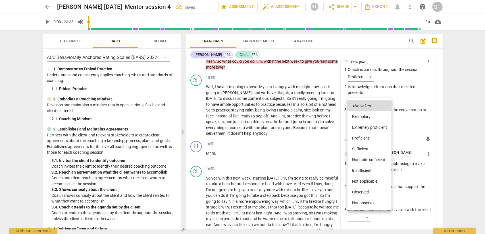
click at [364, 138] on li "Proficient" at bounding box center [369, 138] width 44 height 11
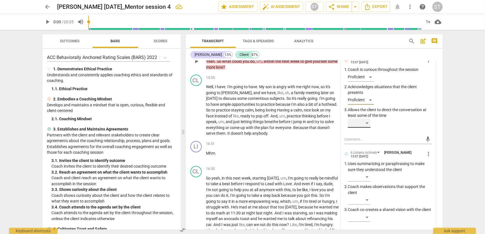
click at [365, 128] on div "​" at bounding box center [359, 123] width 23 height 9
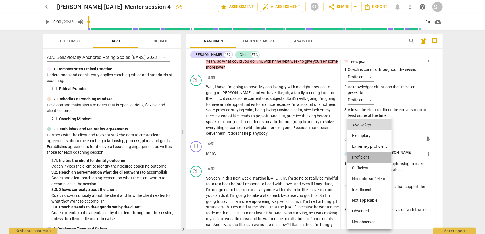
click at [365, 156] on li "Proficient" at bounding box center [369, 157] width 44 height 11
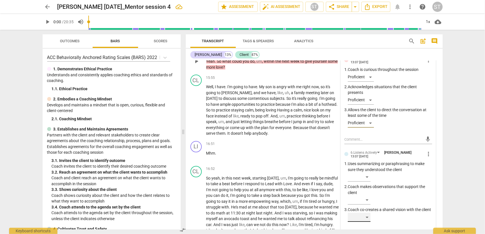
click at [365, 222] on div "​" at bounding box center [359, 217] width 23 height 9
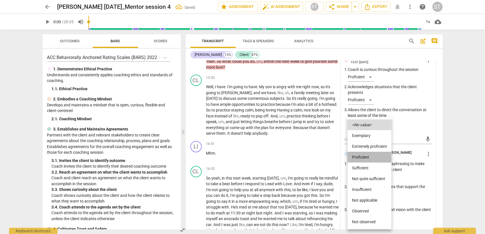
click at [368, 158] on li "Proficient" at bounding box center [369, 157] width 44 height 11
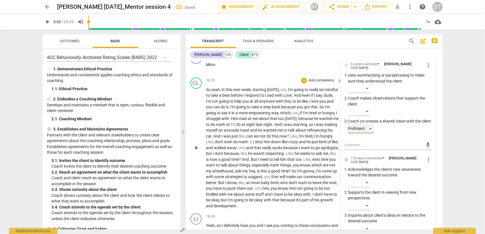
scroll to position [1458, 0]
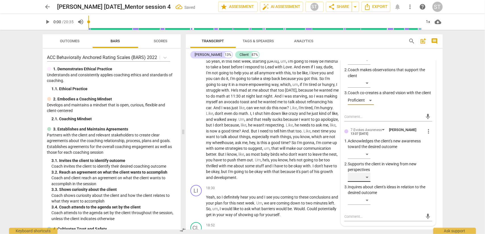
click at [367, 182] on div "​" at bounding box center [359, 177] width 23 height 9
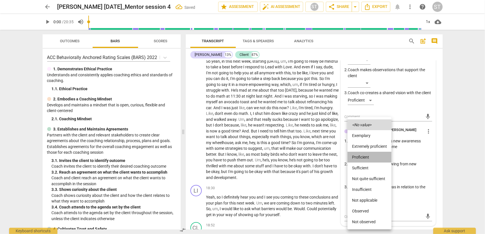
click at [369, 158] on li "Proficient" at bounding box center [369, 157] width 44 height 11
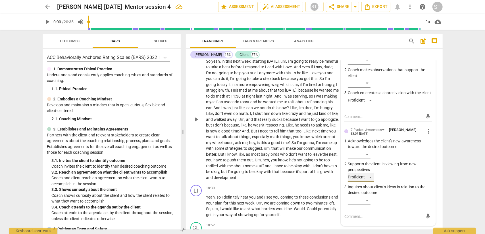
scroll to position [1487, 0]
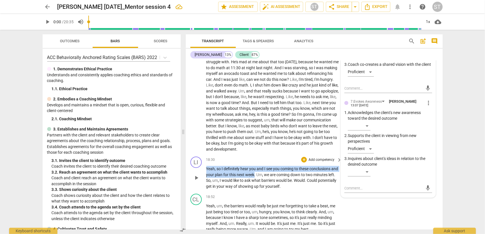
drag, startPoint x: 206, startPoint y: 174, endPoint x: 262, endPoint y: 180, distance: 55.7
click at [262, 180] on p "Yeah , so I definitely hear you and I see you coming to these conclusions and y…" at bounding box center [272, 177] width 133 height 23
click at [265, 172] on div "+" at bounding box center [267, 173] width 6 height 6
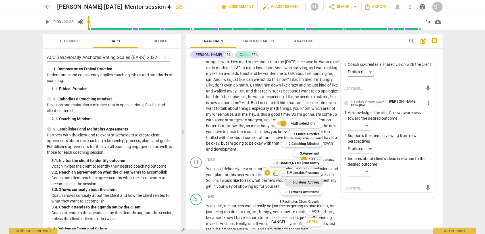
click at [308, 181] on b "6.Listens Actively" at bounding box center [305, 182] width 27 height 7
drag, startPoint x: 311, startPoint y: 222, endPoint x: 315, endPoint y: 219, distance: 4.8
click at [311, 222] on span "Apply" at bounding box center [312, 222] width 12 height 6
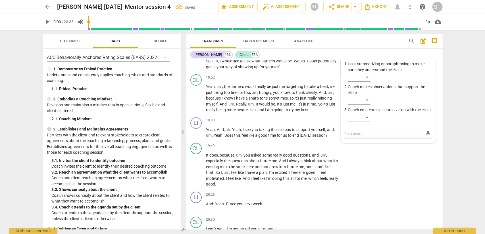
scroll to position [1549, 0]
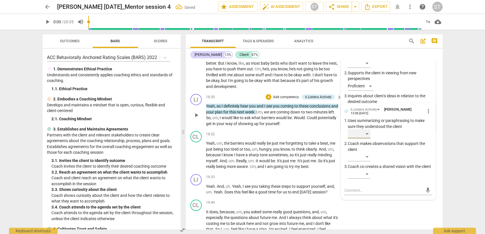
click at [366, 139] on div "​" at bounding box center [359, 133] width 23 height 9
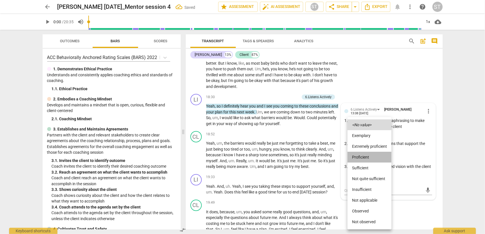
click at [363, 157] on li "Proficient" at bounding box center [369, 157] width 44 height 11
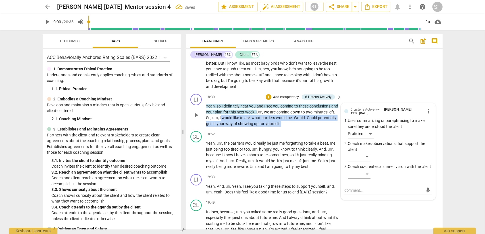
drag, startPoint x: 228, startPoint y: 122, endPoint x: 309, endPoint y: 127, distance: 80.8
click at [309, 127] on p "Yeah , so I definitely hear you and I see you coming to these conclusions and y…" at bounding box center [272, 114] width 133 height 23
click at [305, 124] on div "+" at bounding box center [305, 122] width 6 height 6
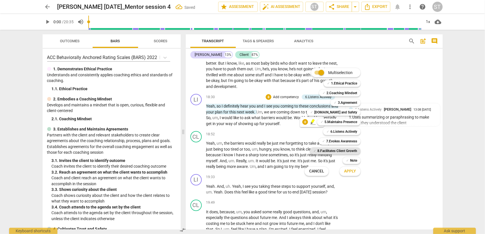
click at [347, 150] on b "8.Facilitates Client Growth" at bounding box center [337, 151] width 40 height 7
click at [348, 173] on span "Apply" at bounding box center [350, 172] width 12 height 6
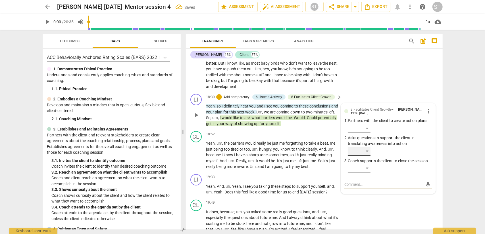
click at [367, 156] on div "​" at bounding box center [359, 151] width 23 height 9
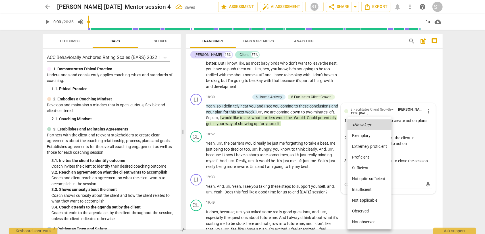
click at [367, 168] on li "Sufficient" at bounding box center [369, 168] width 44 height 11
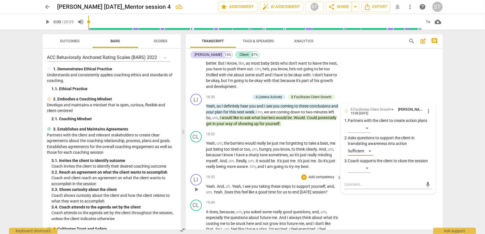
click at [317, 180] on p "Add competency" at bounding box center [321, 177] width 27 height 5
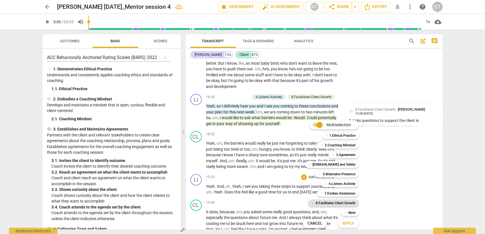
click at [344, 201] on b "8.Facilitates Client Growth" at bounding box center [335, 203] width 40 height 7
click at [346, 223] on span "Apply" at bounding box center [348, 224] width 12 height 6
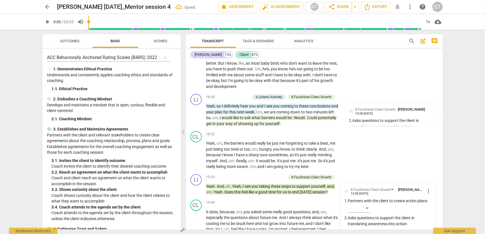
scroll to position [1668, 0]
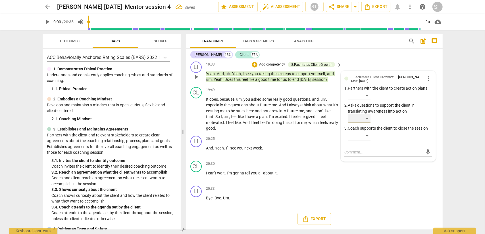
click at [364, 119] on div "​" at bounding box center [359, 118] width 23 height 9
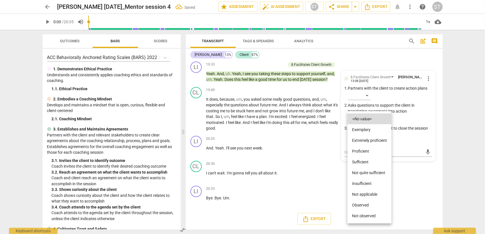
click at [363, 162] on li "Sufficient" at bounding box center [369, 162] width 44 height 11
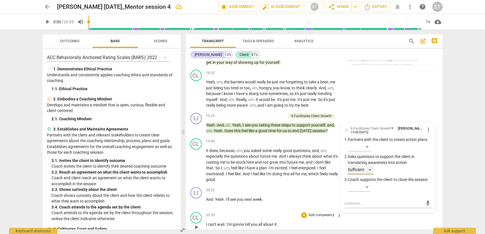
scroll to position [1582, 0]
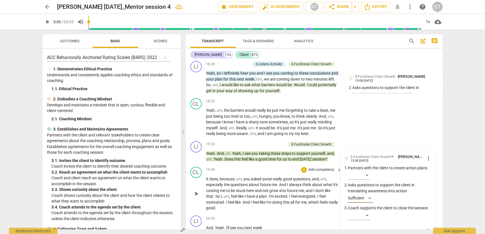
click at [316, 173] on p "Add competency" at bounding box center [321, 170] width 27 height 5
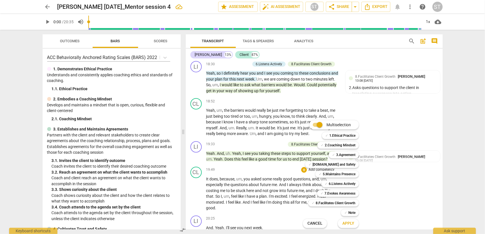
click at [283, 173] on div at bounding box center [242, 117] width 485 height 234
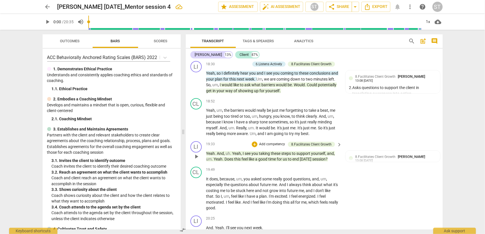
click at [276, 147] on p "Add competency" at bounding box center [271, 144] width 27 height 5
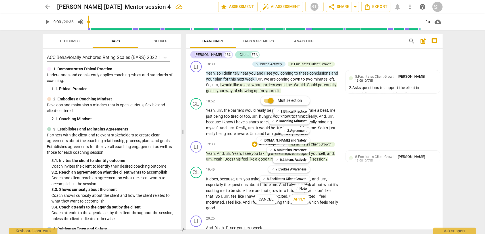
click at [314, 149] on div "✓ 5.Maintains Presence 5" at bounding box center [291, 150] width 54 height 10
click at [300, 198] on span "Apply" at bounding box center [299, 200] width 12 height 6
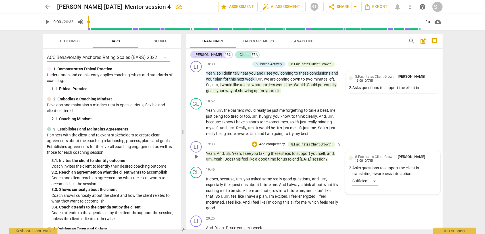
click at [362, 163] on div "13:08 [DATE]" at bounding box center [364, 161] width 18 height 4
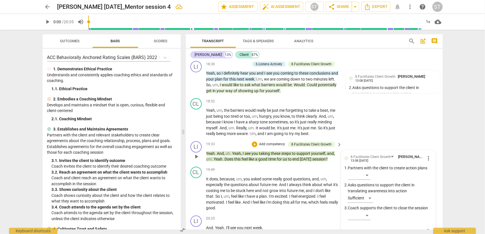
scroll to position [1668, 0]
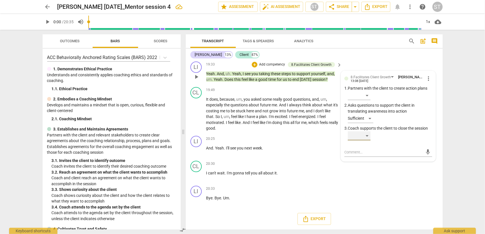
click at [364, 133] on div "​" at bounding box center [359, 135] width 23 height 9
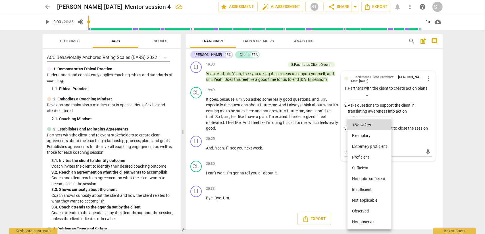
click at [363, 168] on li "Sufficient" at bounding box center [369, 168] width 44 height 11
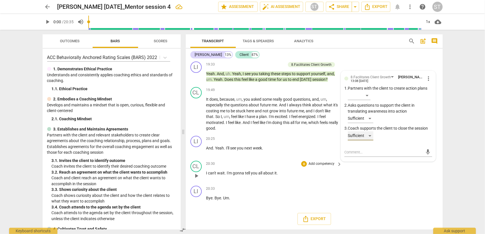
scroll to position [1582, 0]
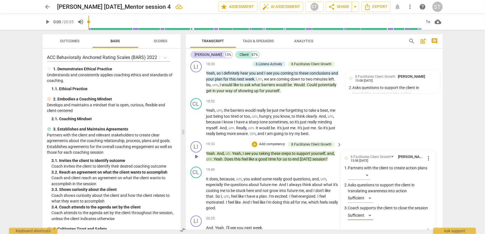
click at [275, 147] on p "Add competency" at bounding box center [271, 144] width 27 height 5
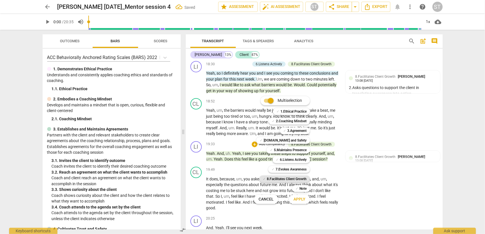
click at [286, 178] on b "8.Facilitates Client Growth" at bounding box center [287, 179] width 40 height 7
click at [298, 201] on span "Apply" at bounding box center [299, 200] width 12 height 6
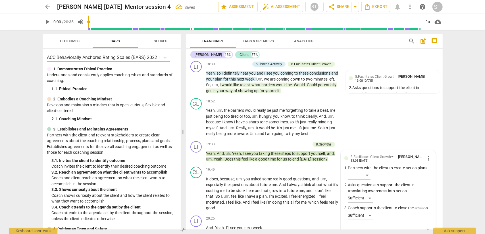
scroll to position [1675, 0]
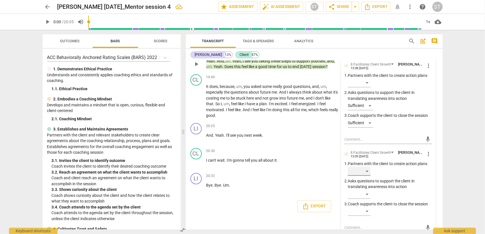
click at [367, 176] on div "​" at bounding box center [359, 171] width 23 height 9
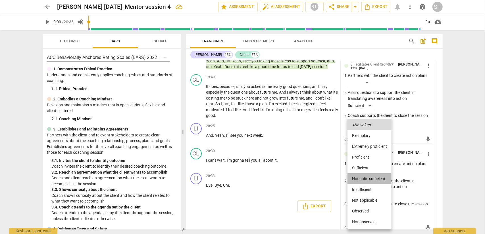
click at [367, 178] on li "Not quite sufficient" at bounding box center [369, 178] width 44 height 11
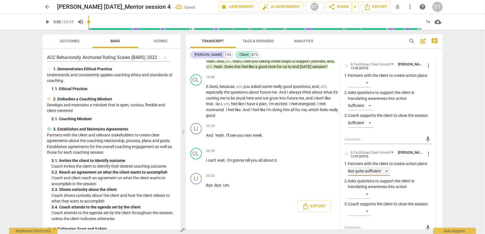
scroll to position [1688, 0]
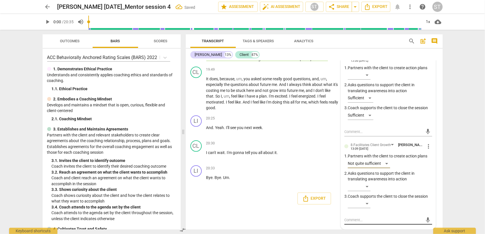
click at [352, 218] on textarea at bounding box center [383, 220] width 79 height 5
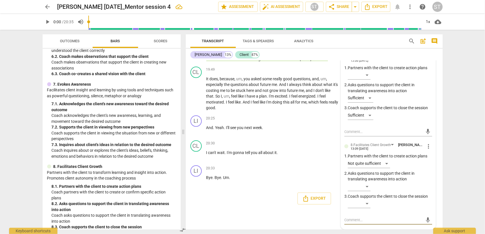
scroll to position [374, 0]
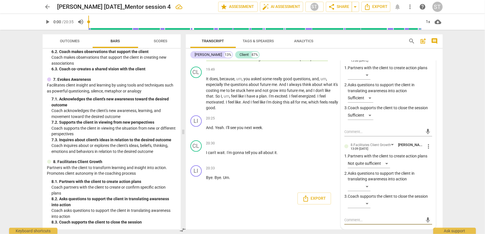
click at [352, 219] on textarea at bounding box center [383, 220] width 79 height 5
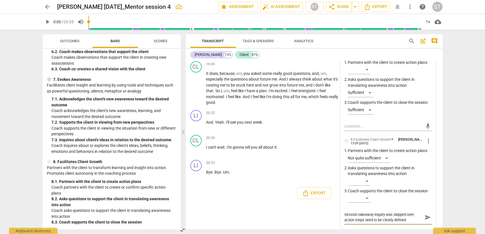
click at [344, 223] on textarea "Session takeaway inquiry was skipped over; action steps need to be clearly defi…" at bounding box center [383, 217] width 79 height 11
click at [411, 223] on textarea "Session takeaway inquiry was skipped over; action steps need to be clearly defi…" at bounding box center [383, 217] width 79 height 11
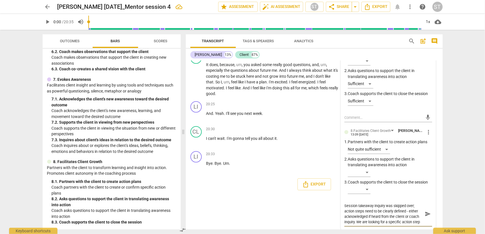
click at [424, 217] on span "send" at bounding box center [427, 214] width 6 height 6
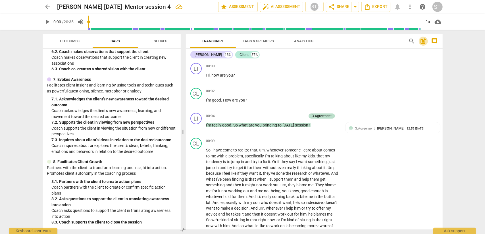
click at [423, 41] on span "post_add" at bounding box center [423, 41] width 7 height 7
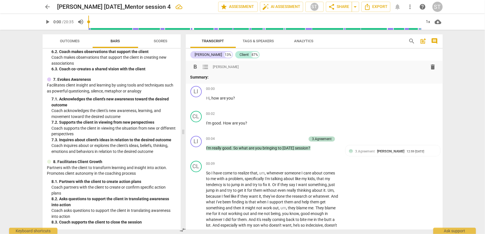
click at [214, 78] on p "Summary:" at bounding box center [314, 77] width 248 height 6
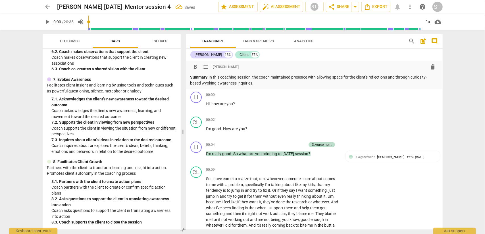
click at [204, 83] on p "Summary: In this coaching session, the coach maintained presence with allowing …" at bounding box center [314, 80] width 248 height 12
click at [264, 83] on p "Summary: In this coaching session, the coach maintained presence with allowing …" at bounding box center [314, 80] width 248 height 12
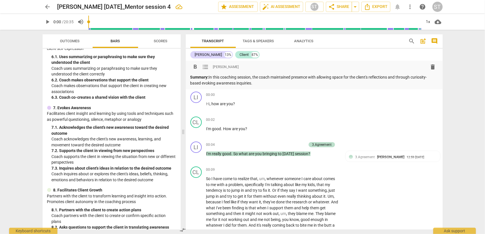
scroll to position [374, 0]
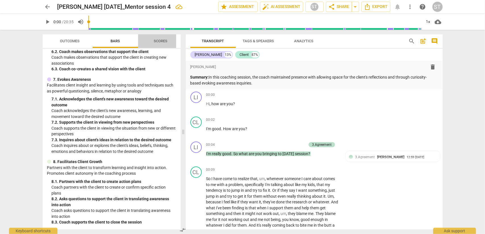
click at [158, 41] on span "Scores" at bounding box center [161, 41] width 14 height 4
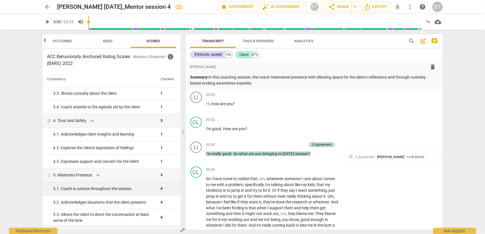
scroll to position [42, 0]
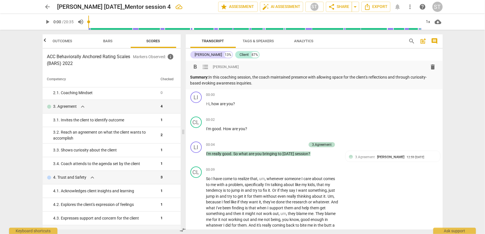
click at [256, 83] on p "Summary: In this coaching session, the coach maintained presence with allowing …" at bounding box center [314, 80] width 248 height 12
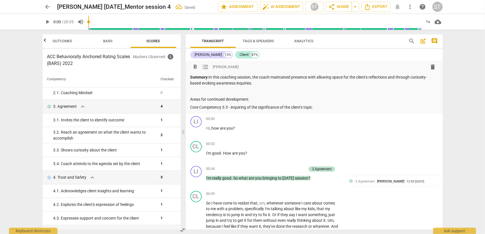
click at [222, 107] on p "Core Competency 3.3 - inquiring of the significance of the client's topic" at bounding box center [314, 107] width 248 height 6
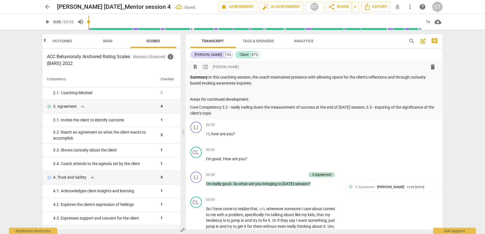
drag, startPoint x: 220, startPoint y: 113, endPoint x: 226, endPoint y: 112, distance: 5.5
click at [220, 113] on p "Core Competency 3.2 - really nailing down the measurement of success at the end…" at bounding box center [314, 110] width 248 height 12
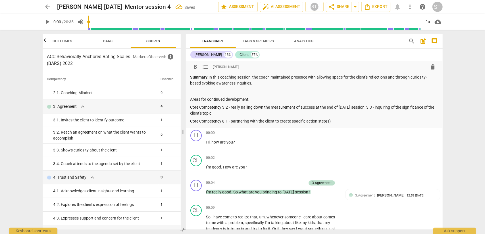
drag, startPoint x: 298, startPoint y: 123, endPoint x: 300, endPoint y: 121, distance: 3.3
click at [298, 123] on p "Core Competency 8.1 - partnering with the client to create spacific action step…" at bounding box center [314, 121] width 248 height 6
click at [340, 119] on p "Core Competency 8.1 - partnering with the client to create specific action step…" at bounding box center [314, 121] width 248 height 6
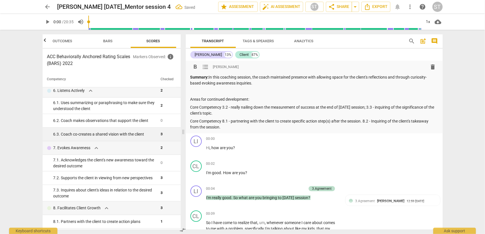
scroll to position [269, 0]
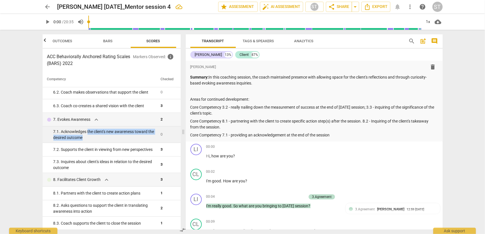
drag, startPoint x: 87, startPoint y: 131, endPoint x: 96, endPoint y: 137, distance: 10.2
click at [96, 137] on div "7. 1. Acknowledges the client's new awareness toward the desired outcome" at bounding box center [104, 135] width 103 height 12
copy div "the client's new awareness toward the desired outcome"
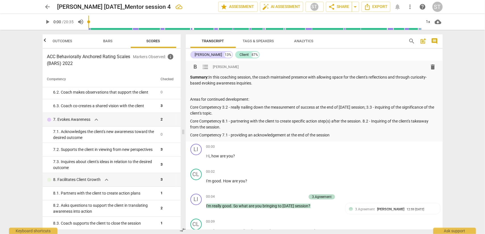
click at [334, 134] on p "Core Competency 7.1 - providing an acknowledgement at the end of the session" at bounding box center [314, 135] width 248 height 6
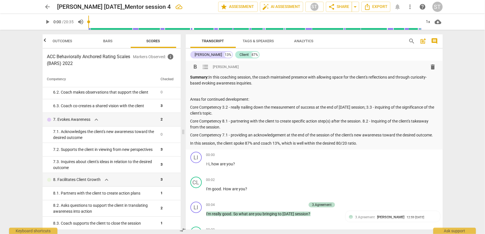
click at [365, 143] on p "In this session, the client spoke 87% and coach 13%, which is well within the d…" at bounding box center [314, 144] width 248 height 6
click at [382, 8] on span "Export" at bounding box center [376, 6] width 24 height 7
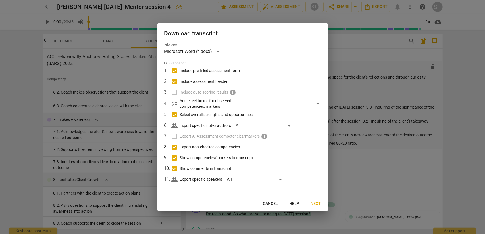
click at [316, 202] on span "Next" at bounding box center [316, 204] width 10 height 6
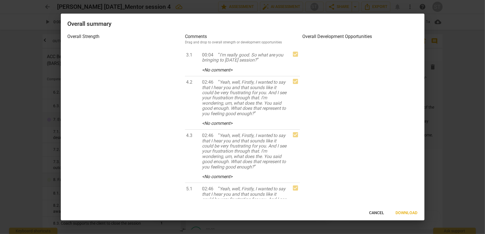
click at [401, 212] on span "Download" at bounding box center [407, 213] width 22 height 6
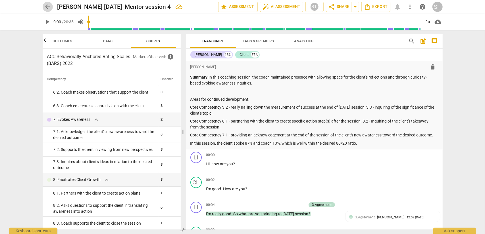
click at [49, 7] on span "arrow_back" at bounding box center [47, 6] width 7 height 7
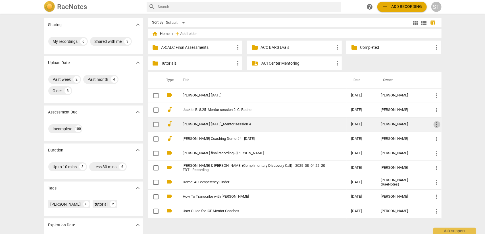
click at [436, 126] on span "more_vert" at bounding box center [436, 124] width 7 height 7
click at [436, 126] on li "Move" at bounding box center [443, 125] width 22 height 14
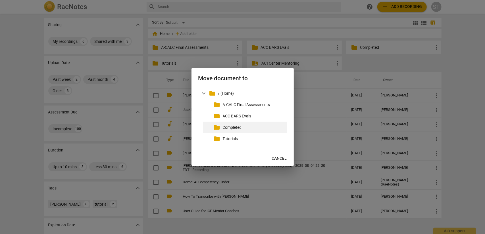
click at [241, 129] on p "Completed" at bounding box center [254, 128] width 62 height 6
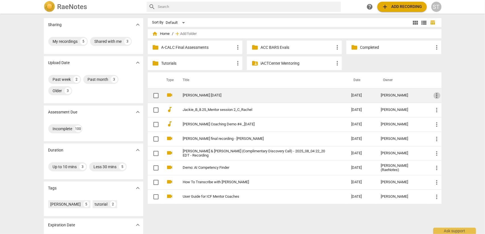
click at [435, 97] on span "more_vert" at bounding box center [436, 95] width 7 height 7
click at [435, 97] on li "Move" at bounding box center [443, 96] width 22 height 14
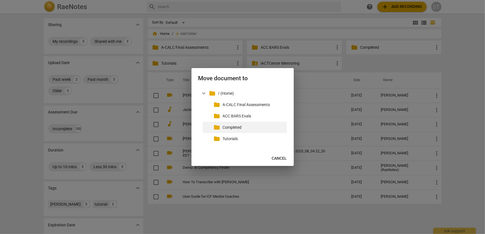
click at [248, 130] on p "Completed" at bounding box center [254, 128] width 62 height 6
